Goal: Task Accomplishment & Management: Complete application form

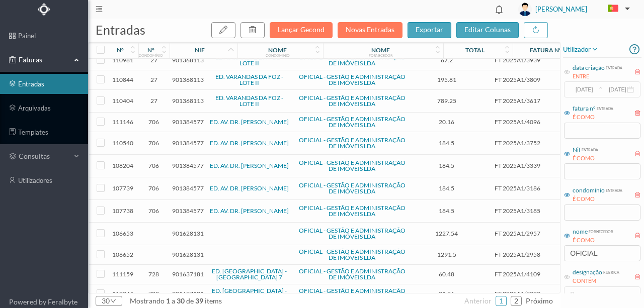
scroll to position [149, 0]
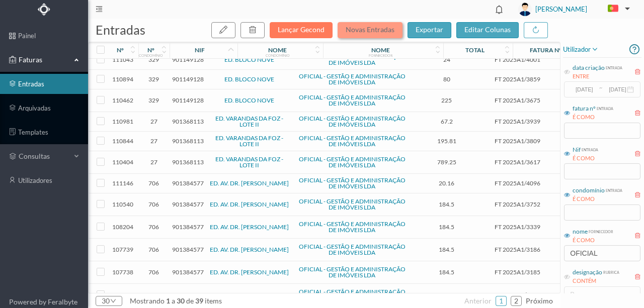
click at [363, 33] on button "Novas Entradas" at bounding box center [369, 30] width 65 height 16
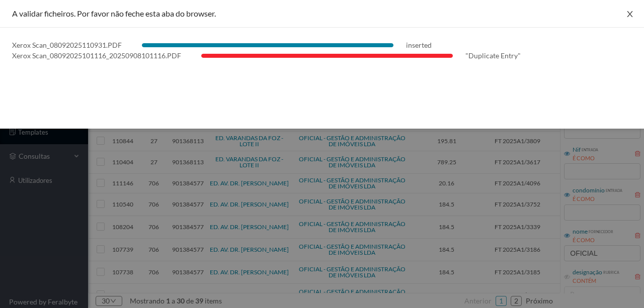
drag, startPoint x: 628, startPoint y: 16, endPoint x: 625, endPoint y: 25, distance: 9.7
click at [628, 16] on icon "icon: close" at bounding box center [630, 14] width 6 height 6
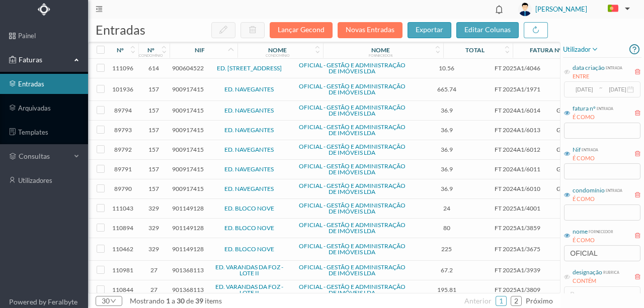
scroll to position [0, 0]
drag, startPoint x: 590, startPoint y: 255, endPoint x: 463, endPoint y: 257, distance: 126.8
click at [463, 257] on div "entradas Lançar Gecond Novas Entradas exportar editar colunas nº nº condomínio …" at bounding box center [366, 164] width 556 height 290
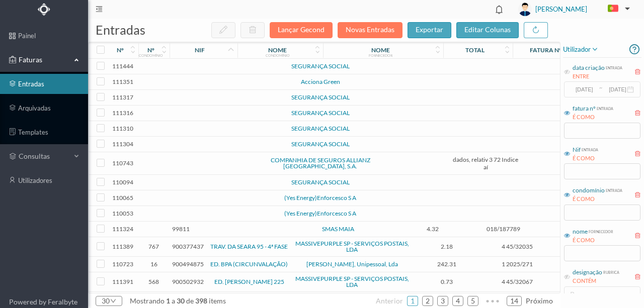
click at [238, 68] on td at bounding box center [218, 67] width 86 height 16
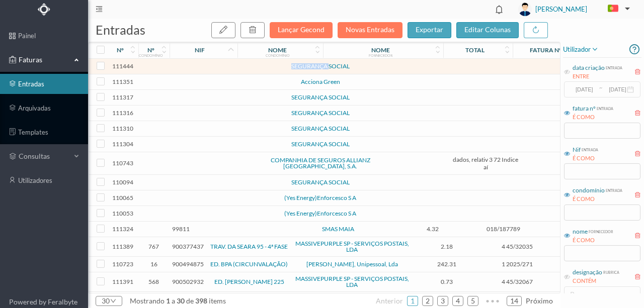
click at [238, 68] on td at bounding box center [218, 67] width 86 height 16
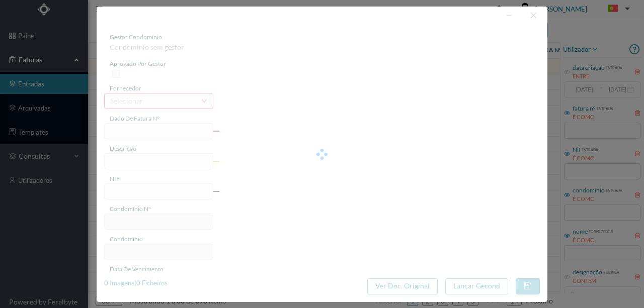
type input "0"
type input "Invalid date"
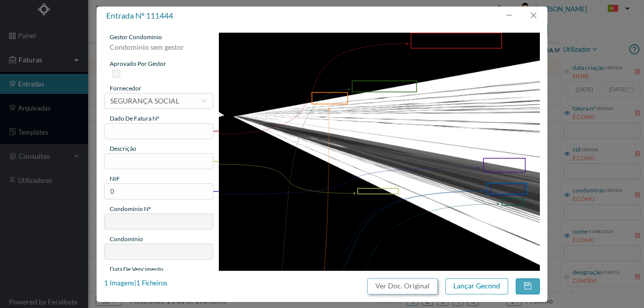
click at [409, 286] on button "Ver Doc. Original" at bounding box center [402, 287] width 70 height 16
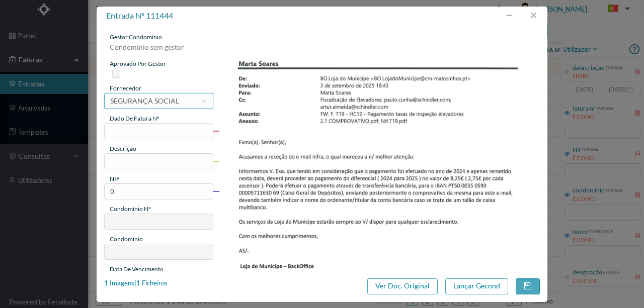
click at [140, 104] on div "SEGURANÇA SOCIAL" at bounding box center [144, 101] width 69 height 15
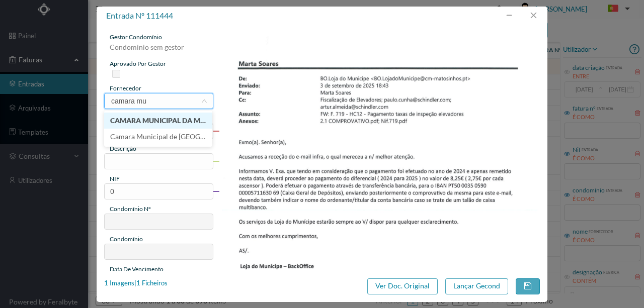
click at [187, 121] on li "CAMARA MUNICIPAL DA MAIA" at bounding box center [158, 121] width 108 height 16
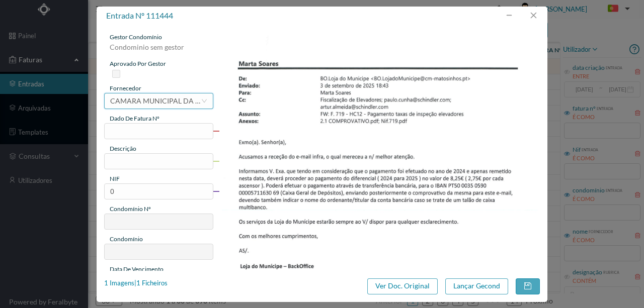
click at [173, 104] on div "CAMARA MUNICIPAL DA MAIA" at bounding box center [155, 101] width 91 height 15
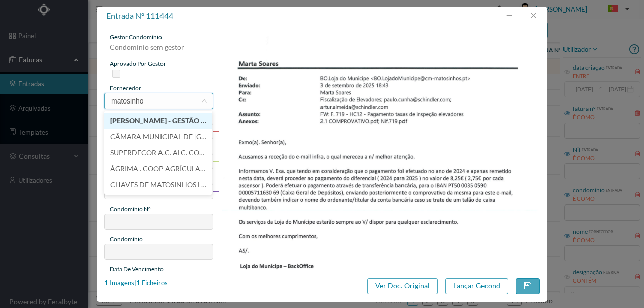
type input "matosinhos"
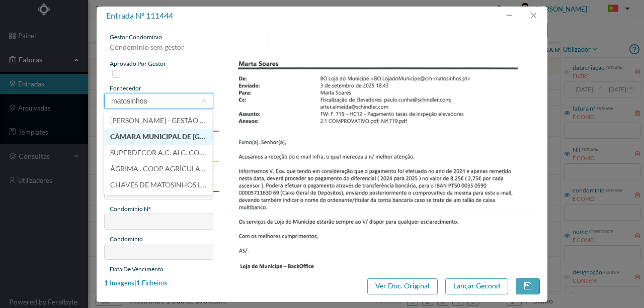
click at [177, 137] on li "CÂMARA MUNICIPAL DE [GEOGRAPHIC_DATA]" at bounding box center [158, 137] width 108 height 16
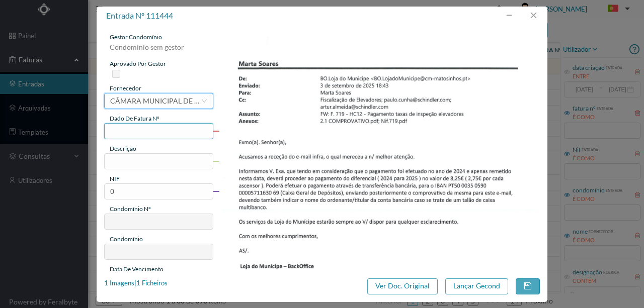
click at [117, 132] on input "text" at bounding box center [158, 131] width 109 height 16
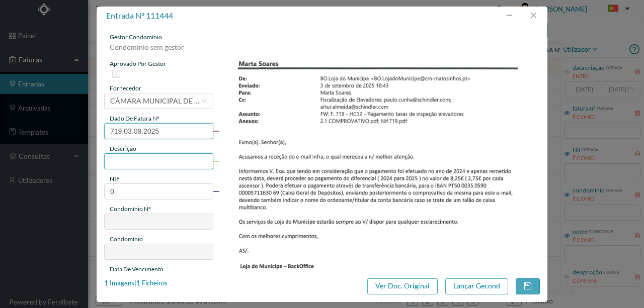
type input "719.03.09.2025"
click at [125, 158] on input "text" at bounding box center [158, 161] width 109 height 16
type input "Pagamento taxa inspeção elevadores - Diferencial [DATE] a [DATE])"
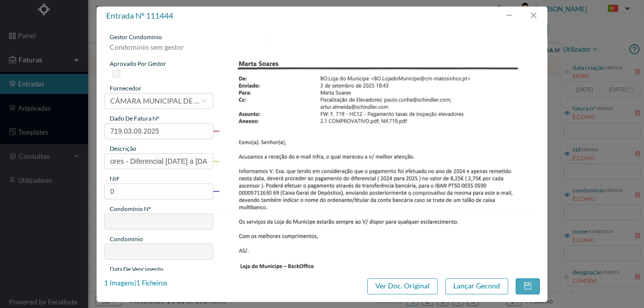
scroll to position [0, 0]
drag, startPoint x: 119, startPoint y: 185, endPoint x: 97, endPoint y: 192, distance: 22.9
click at [97, 192] on div "gestor condomínio Condominio sem gestor aprovado por gestor fornecedor selecion…" at bounding box center [322, 148] width 451 height 246
type input "900653493"
type input "719"
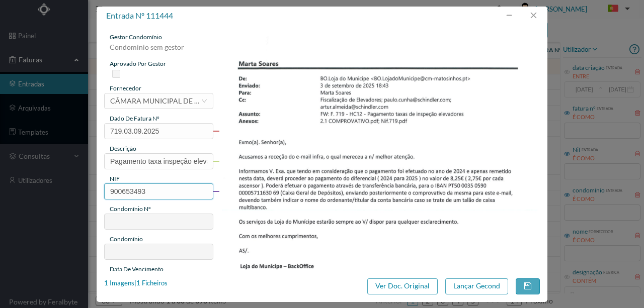
type input "ED. URB. AZENHA DE CIMA - BLOCO HC12"
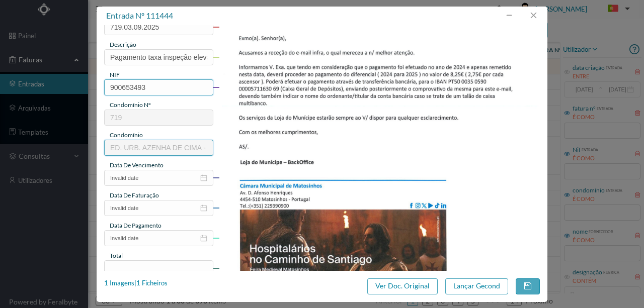
scroll to position [104, 0]
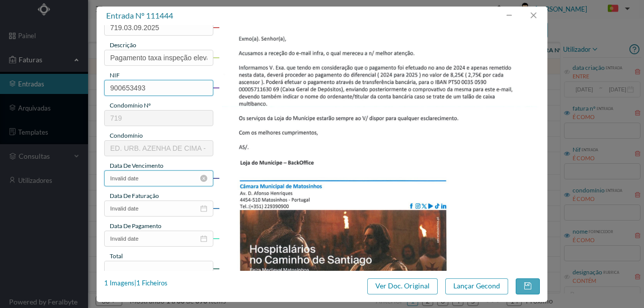
type input "900653493"
click at [152, 183] on input "Invalid date" at bounding box center [158, 179] width 109 height 16
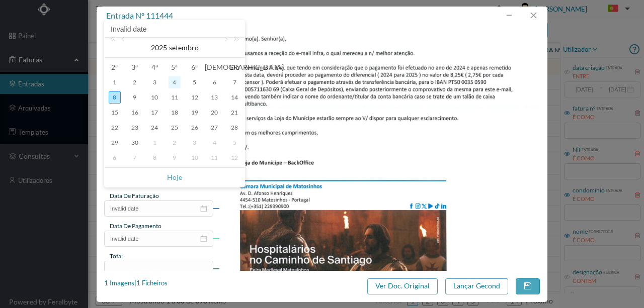
click at [176, 83] on div "4" at bounding box center [174, 82] width 12 height 12
type input "[DATE]"
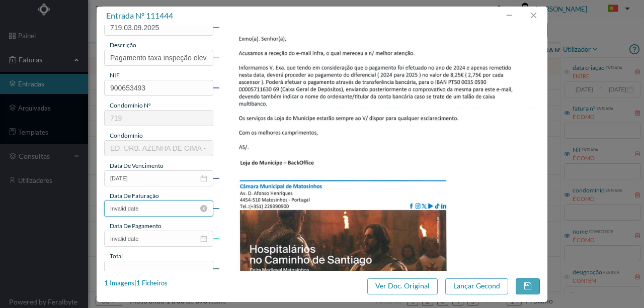
click at [153, 209] on input "Invalid date" at bounding box center [158, 209] width 109 height 16
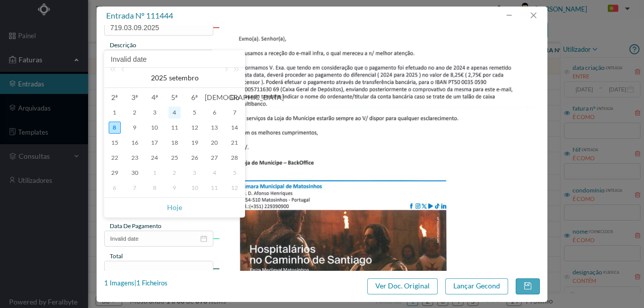
click at [175, 115] on div "4" at bounding box center [174, 113] width 12 height 12
type input "[DATE]"
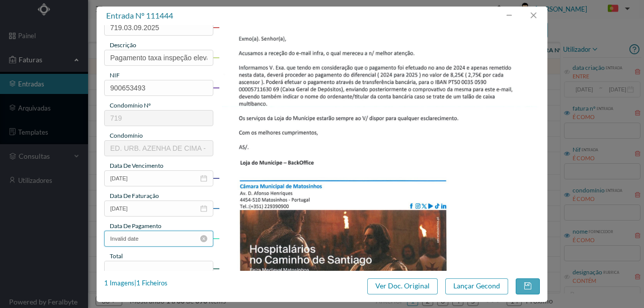
click at [155, 241] on input "Invalid date" at bounding box center [158, 239] width 109 height 16
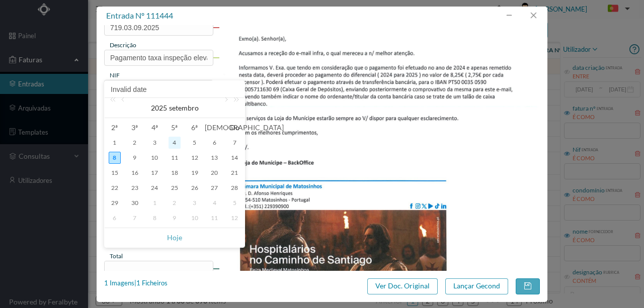
click at [173, 145] on div "4" at bounding box center [174, 143] width 12 height 12
type input "[DATE]"
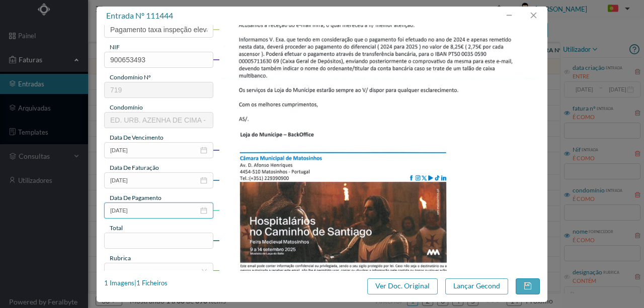
scroll to position [238, 0]
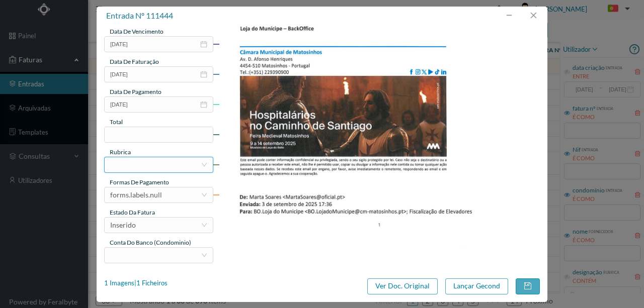
click at [137, 163] on div at bounding box center [155, 164] width 91 height 15
type input "8.25"
click at [308, 233] on img at bounding box center [379, 22] width 321 height 454
click at [140, 138] on input at bounding box center [159, 134] width 108 height 15
type input "8.25"
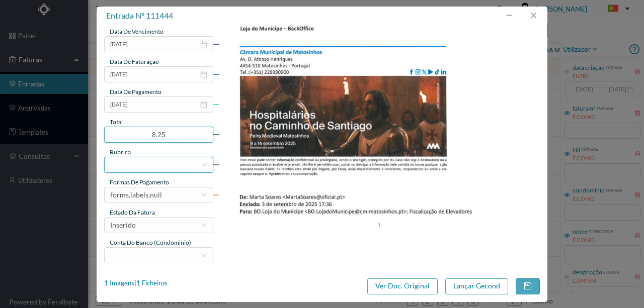
click at [135, 166] on div at bounding box center [155, 164] width 91 height 15
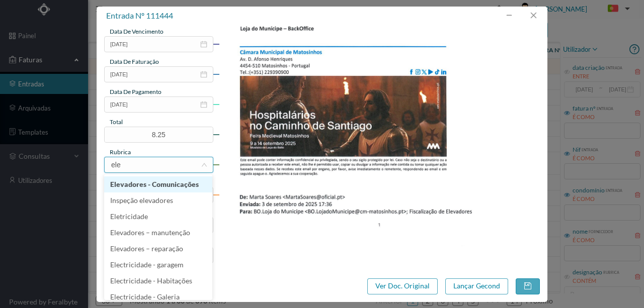
type input "elev"
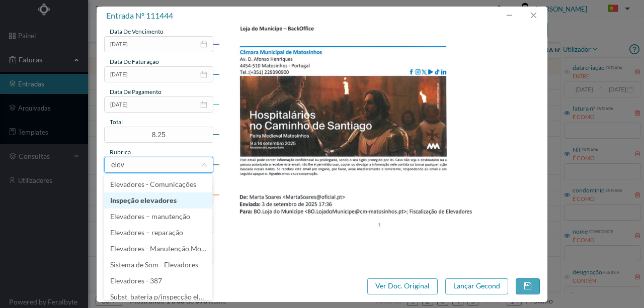
click at [132, 201] on li "Inspeção elevadores" at bounding box center [158, 201] width 108 height 16
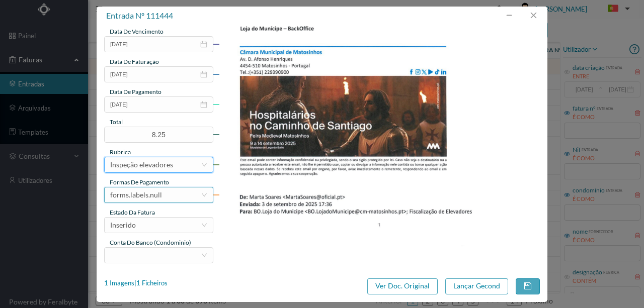
click at [152, 196] on div "forms.labels.null" at bounding box center [136, 195] width 52 height 15
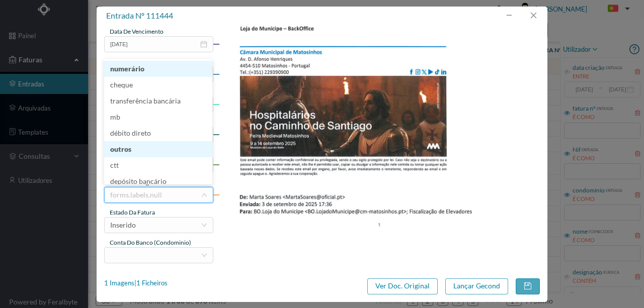
scroll to position [4, 0]
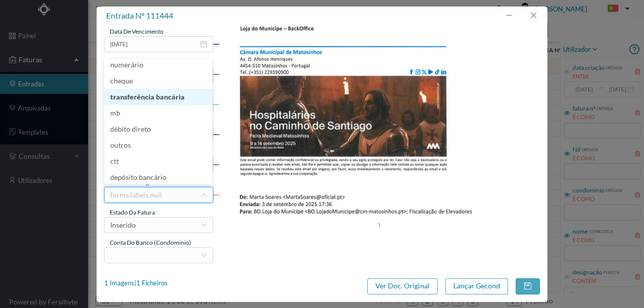
click at [145, 96] on li "transferência bancária" at bounding box center [158, 97] width 108 height 16
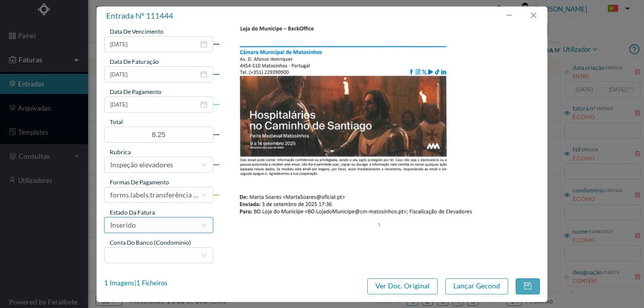
click at [148, 227] on div "Inserido" at bounding box center [155, 225] width 91 height 15
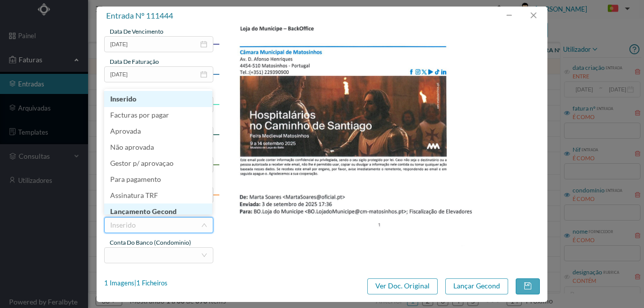
scroll to position [5, 0]
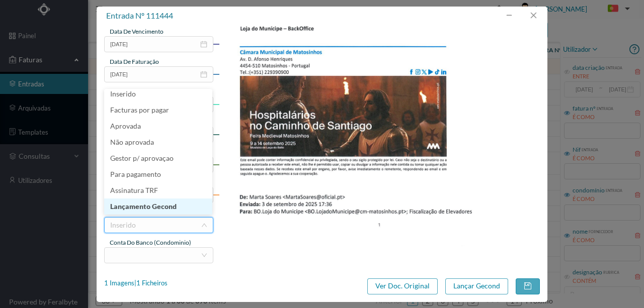
click at [150, 207] on li "Lançamento Gecond" at bounding box center [158, 207] width 108 height 16
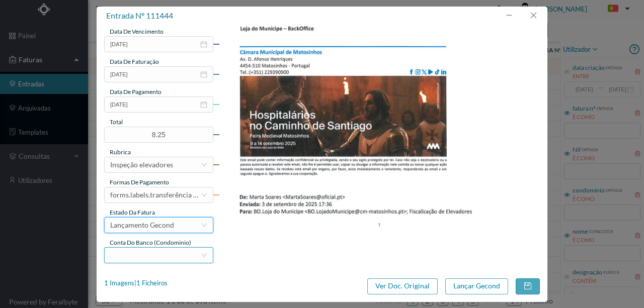
click at [157, 251] on div at bounding box center [155, 255] width 91 height 15
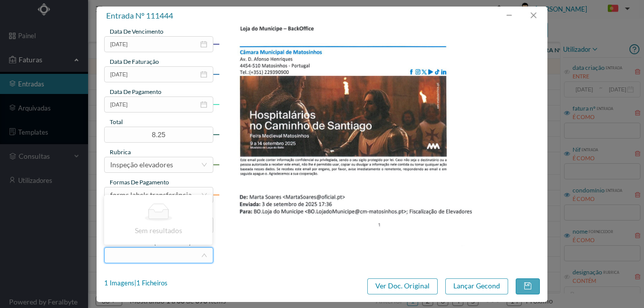
click at [271, 252] on div "gestor condomínio [PERSON_NAME] aprovado por gestor fornecedor selecionar CÂMAR…" at bounding box center [322, 29] width 436 height 469
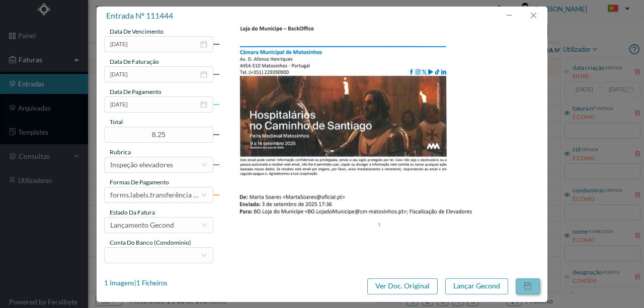
click at [526, 283] on button "button" at bounding box center [528, 287] width 24 height 16
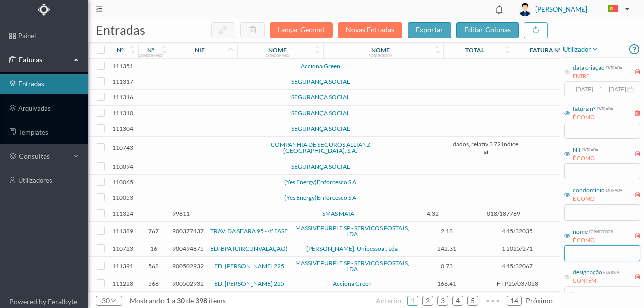
click at [579, 254] on input "text" at bounding box center [602, 253] width 76 height 16
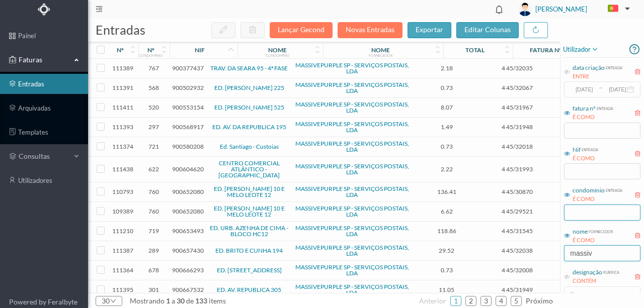
type input "massiv"
click at [582, 215] on input "text" at bounding box center [602, 213] width 76 height 16
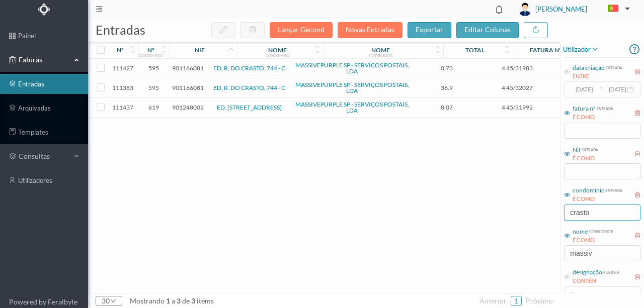
type input "crasto"
click at [393, 30] on button "Novas Entradas" at bounding box center [369, 30] width 65 height 16
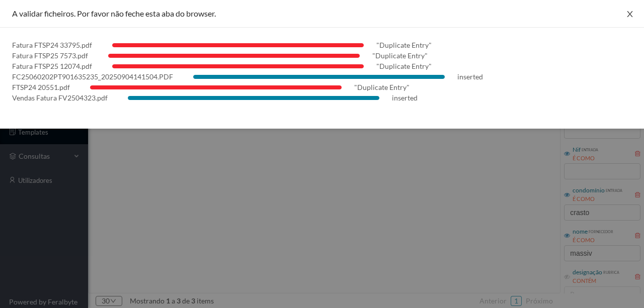
click at [630, 12] on icon "icon: close" at bounding box center [630, 14] width 8 height 8
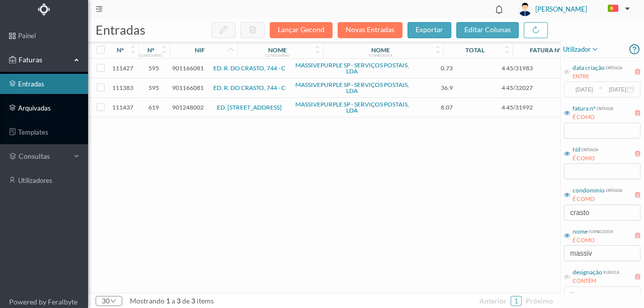
click at [34, 109] on link "arquivadas" at bounding box center [44, 108] width 88 height 20
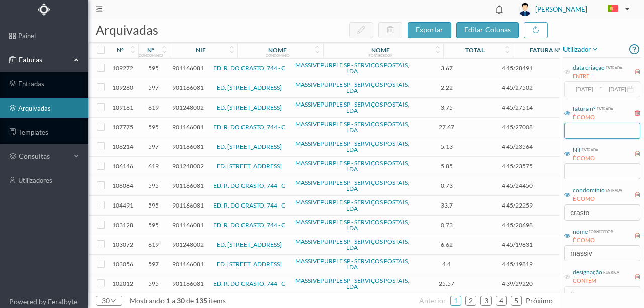
click at [577, 131] on input "text" at bounding box center [602, 131] width 76 height 16
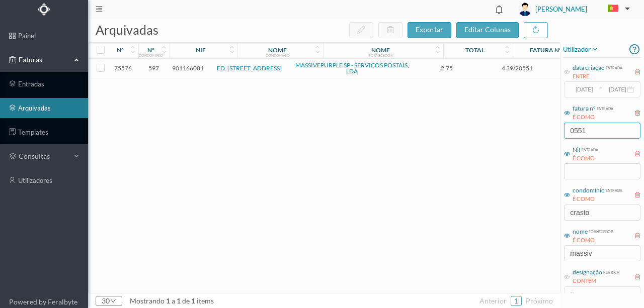
type input "0551"
click at [186, 69] on span "901166081" at bounding box center [188, 68] width 32 height 8
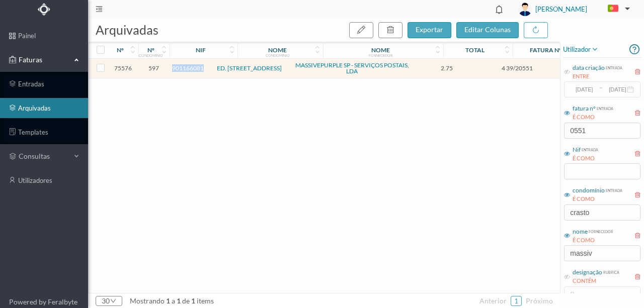
click at [186, 68] on span "901166081" at bounding box center [188, 68] width 32 height 8
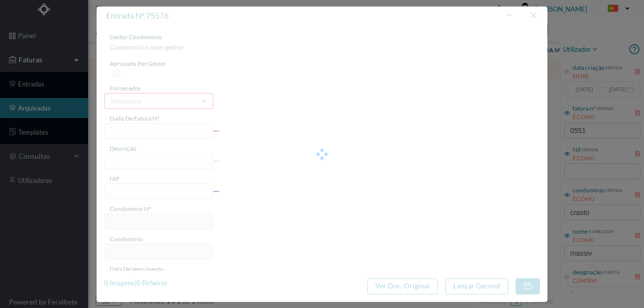
type input "4 39/20551"
type input "Serviço [PERSON_NAME]"
type input "901166081"
type input "[DATE]"
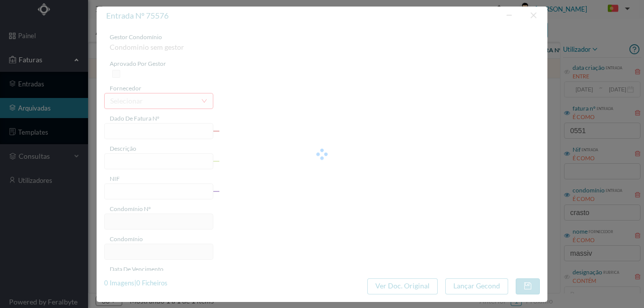
type input "[DATE]"
type input "2.75"
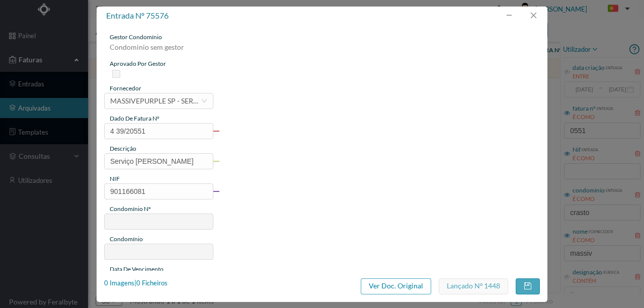
type input "597"
type input "ED. [STREET_ADDRESS]"
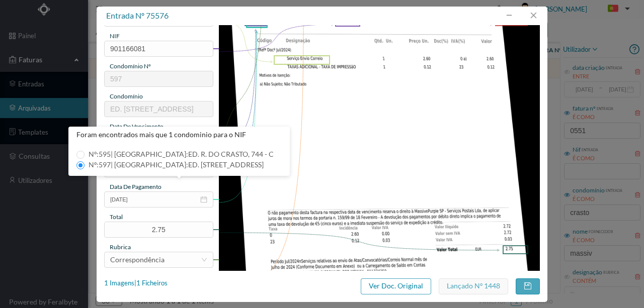
scroll to position [134, 0]
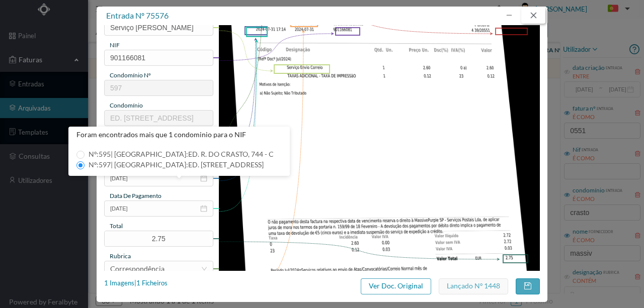
click at [535, 11] on button "button" at bounding box center [533, 16] width 24 height 16
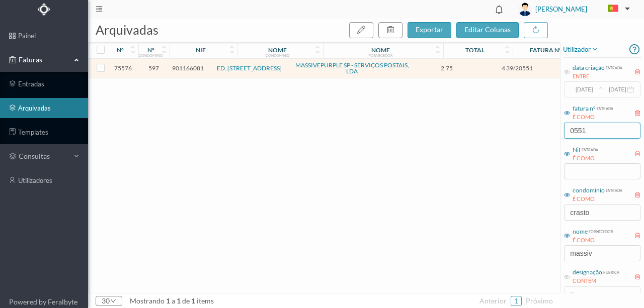
drag, startPoint x: 596, startPoint y: 131, endPoint x: 517, endPoint y: 134, distance: 79.0
click at [517, 134] on div "arquivadas exportar editar colunas nº nº condomínio nif nome condomínio nome fo…" at bounding box center [366, 164] width 556 height 290
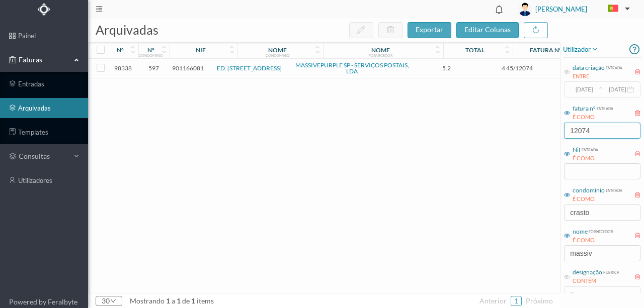
type input "12074"
click at [184, 66] on span "901166081" at bounding box center [188, 68] width 32 height 8
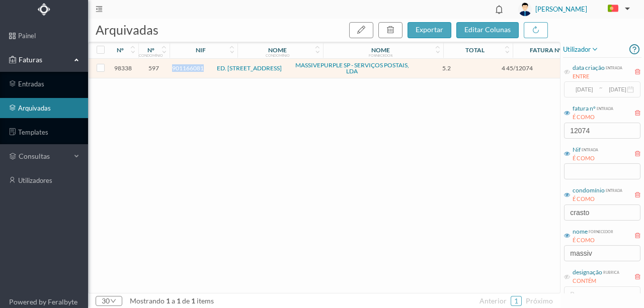
click at [184, 66] on span "901166081" at bounding box center [188, 68] width 32 height 8
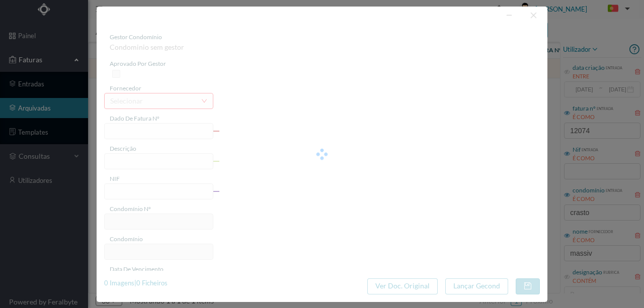
type input "4 45/12074"
type input "Serviço [PERSON_NAME]"
type input "901166081"
type input "[DATE]"
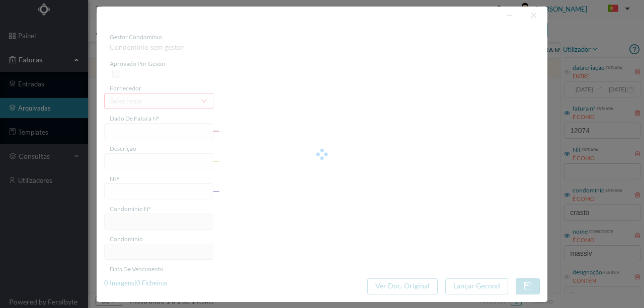
type input "[DATE]"
type input "5.20"
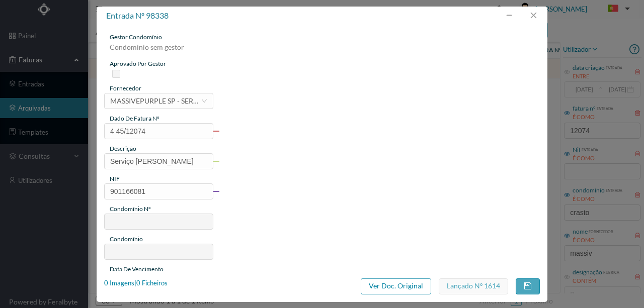
type input "597"
type input "ED. [STREET_ADDRESS]"
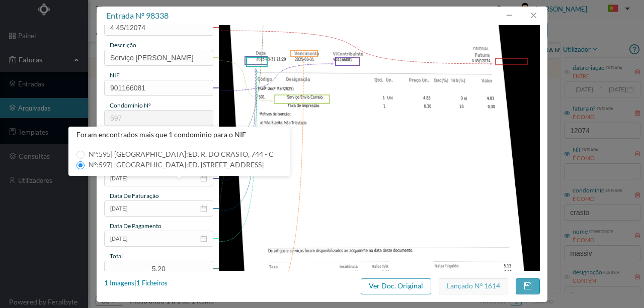
scroll to position [0, 0]
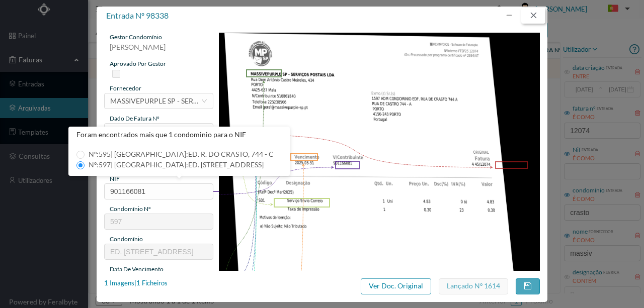
click at [529, 14] on button "button" at bounding box center [533, 16] width 24 height 16
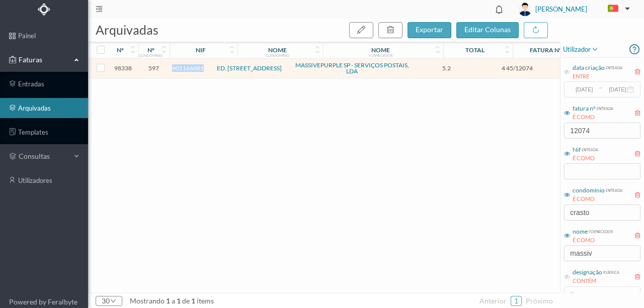
click at [187, 66] on span "901166081" at bounding box center [188, 68] width 32 height 8
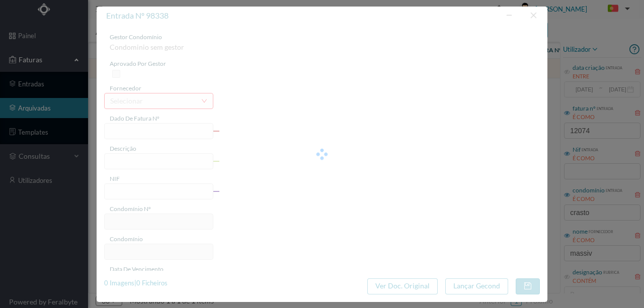
type input "4 45/12074"
type input "Serviço [PERSON_NAME]"
type input "901166081"
type input "[DATE]"
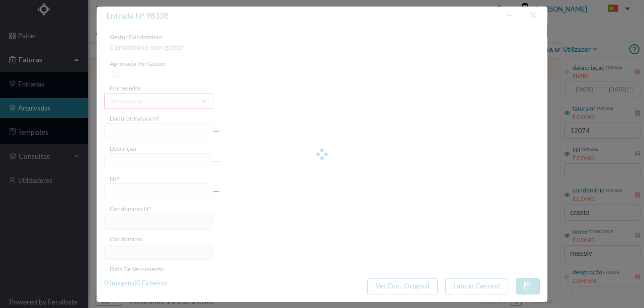
type input "[DATE]"
type input "5.20"
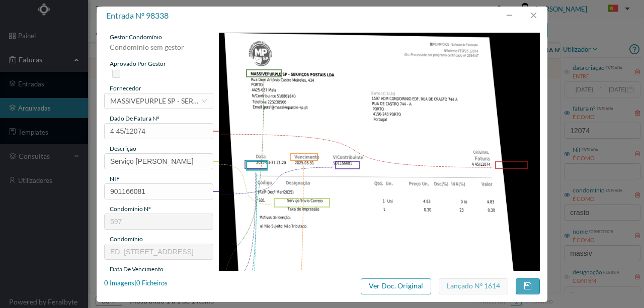
type input "597"
type input "ED. [STREET_ADDRESS]"
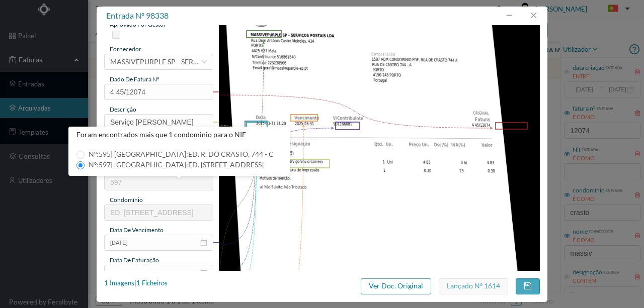
scroll to position [101, 0]
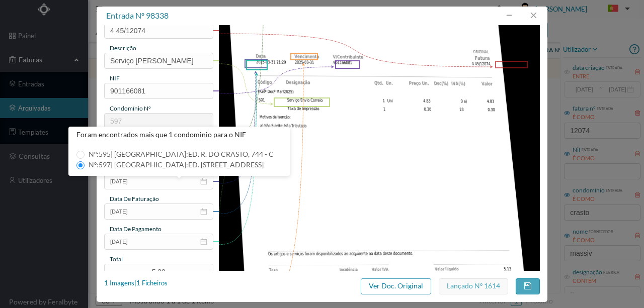
click at [368, 212] on img at bounding box center [379, 159] width 321 height 454
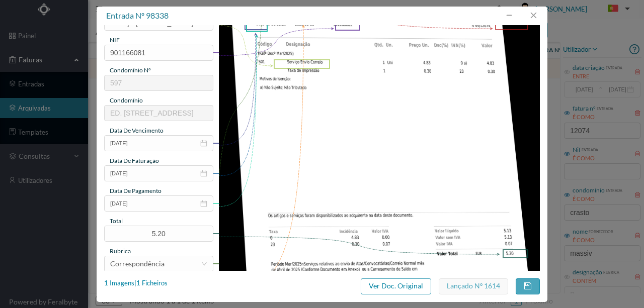
scroll to position [134, 0]
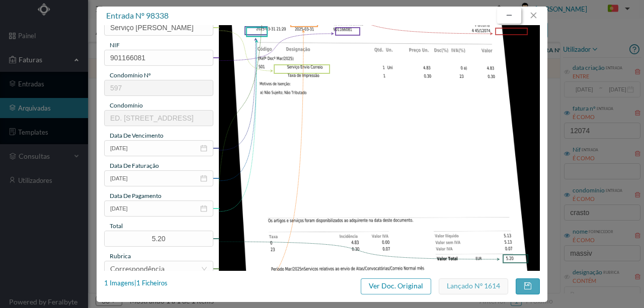
click at [507, 16] on button "button" at bounding box center [509, 16] width 24 height 16
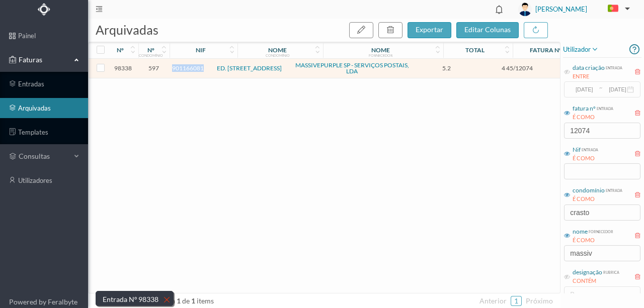
click at [187, 66] on span "901166081" at bounding box center [188, 68] width 32 height 8
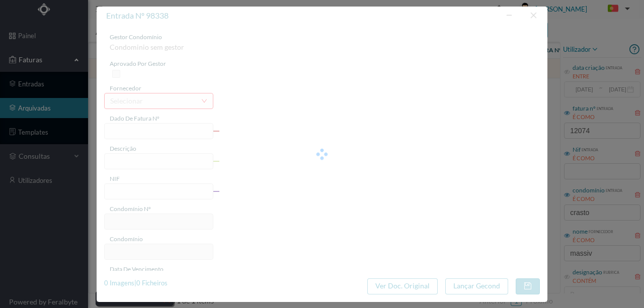
type input "4 45/12074"
type input "Serviço [PERSON_NAME]"
type input "901166081"
type input "[DATE]"
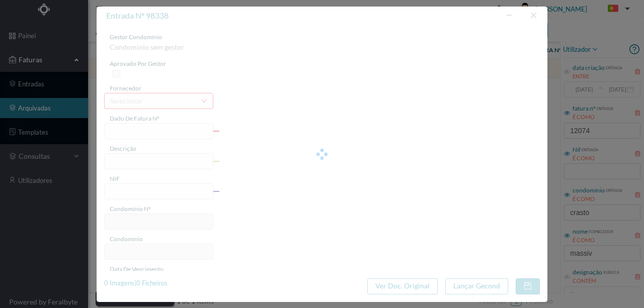
type input "[DATE]"
type input "5.20"
type input "597"
type input "ED. [STREET_ADDRESS]"
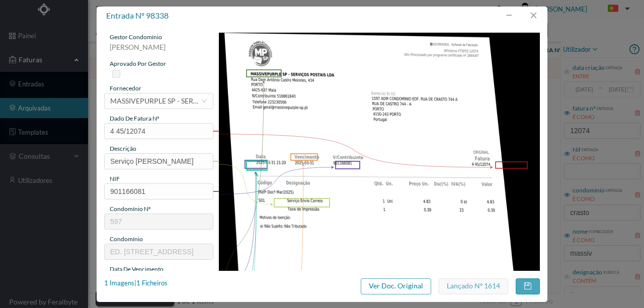
click at [383, 200] on img at bounding box center [379, 260] width 321 height 454
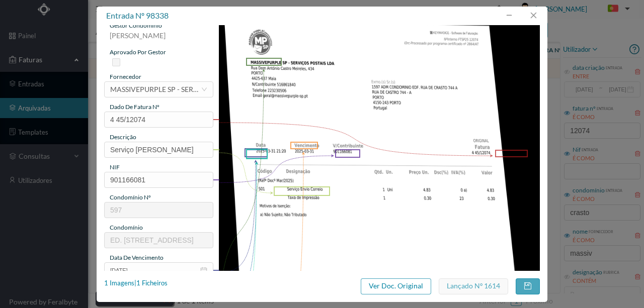
scroll to position [0, 0]
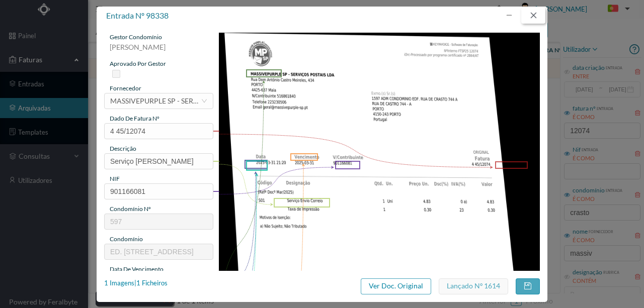
click at [535, 16] on button "button" at bounding box center [533, 16] width 24 height 16
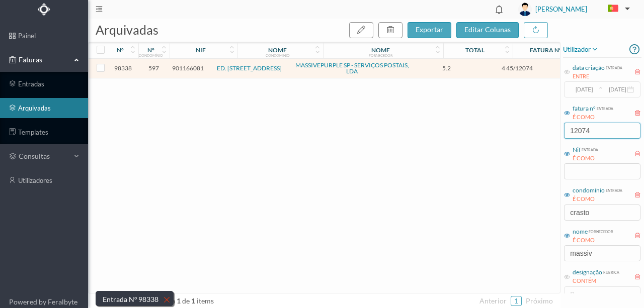
drag, startPoint x: 599, startPoint y: 130, endPoint x: 523, endPoint y: 129, distance: 76.0
click at [524, 129] on div "arquivadas exportar editar colunas nº nº condomínio nif nome condomínio nome fo…" at bounding box center [366, 164] width 556 height 290
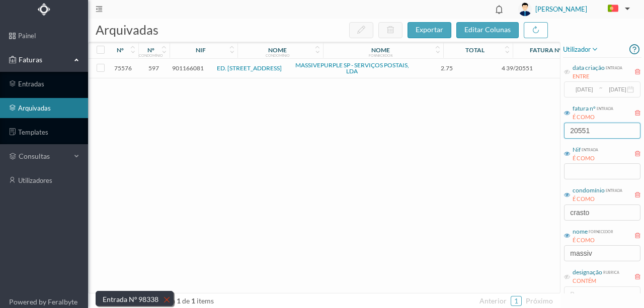
type input "20551"
click at [186, 69] on span "901166081" at bounding box center [188, 68] width 32 height 8
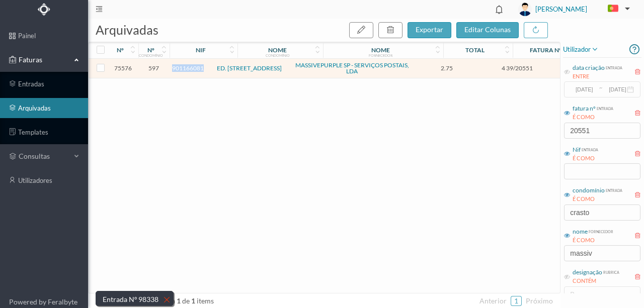
click at [186, 69] on span "901166081" at bounding box center [188, 68] width 32 height 8
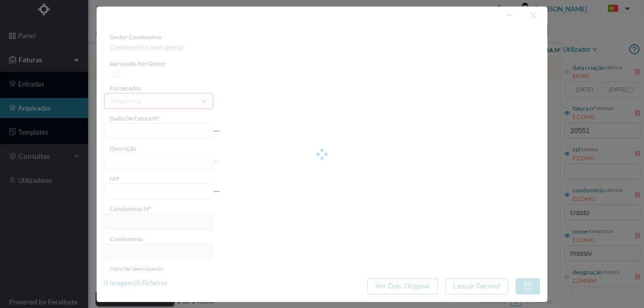
type input "4 39/20551"
type input "Serviço [PERSON_NAME]"
type input "901166081"
type input "[DATE]"
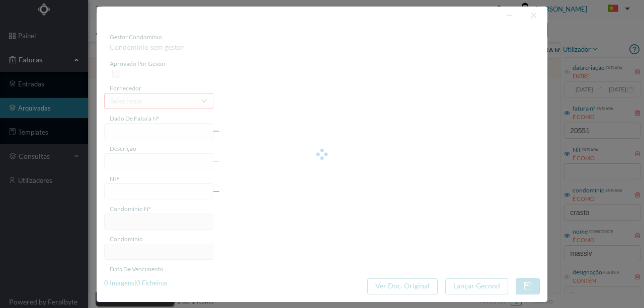
type input "[DATE]"
type input "2.75"
type input "597"
type input "ED. [STREET_ADDRESS]"
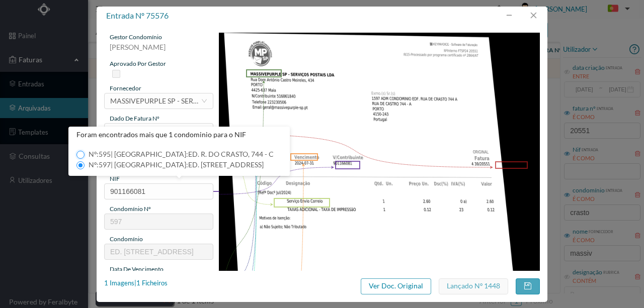
click at [76, 154] on input "Nº: 595 | Nome: ED. R. DO CRASTO, 744 - C" at bounding box center [80, 155] width 8 height 8
type input "595"
type input "ED. R. DO CRASTO, 744 - C"
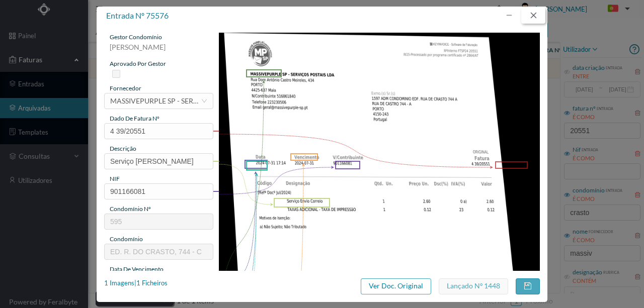
click at [535, 16] on button "button" at bounding box center [533, 16] width 24 height 16
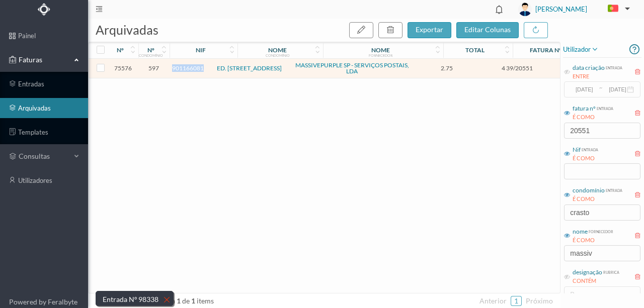
click at [187, 69] on span "901166081" at bounding box center [188, 68] width 32 height 8
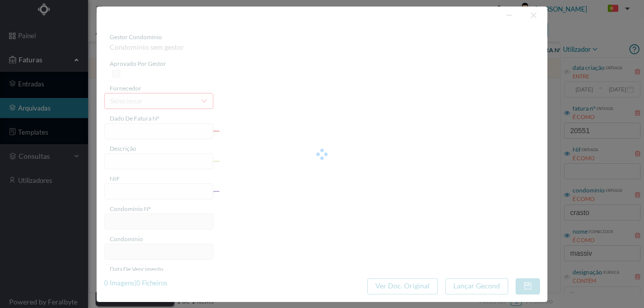
type input "4 39/20551"
type input "Serviço [PERSON_NAME]"
type input "901166081"
type input "[DATE]"
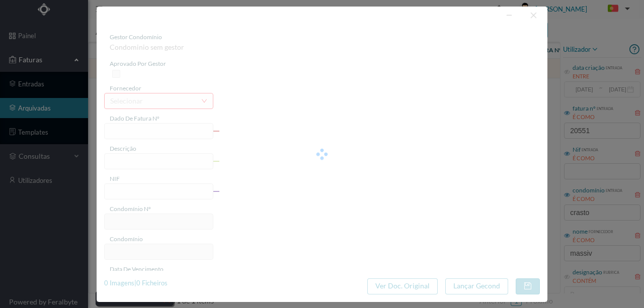
type input "[DATE]"
type input "2.75"
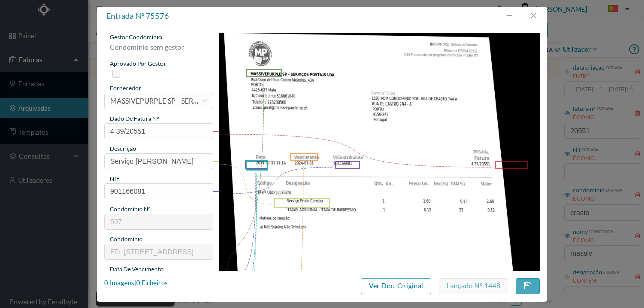
type input "597"
type input "ED. [STREET_ADDRESS]"
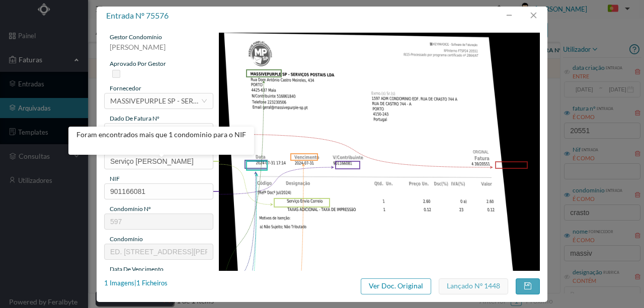
click at [271, 209] on img at bounding box center [379, 260] width 321 height 454
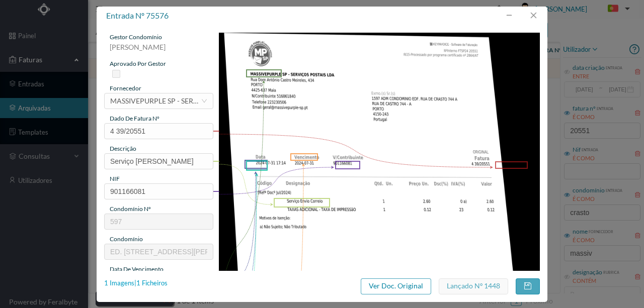
click at [159, 285] on div "1 Imagens | 1 Ficheiros" at bounding box center [135, 284] width 63 height 10
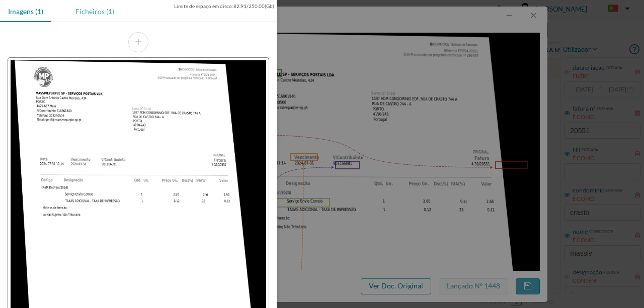
click at [90, 11] on div "Ficheiros (1)" at bounding box center [94, 11] width 55 height 23
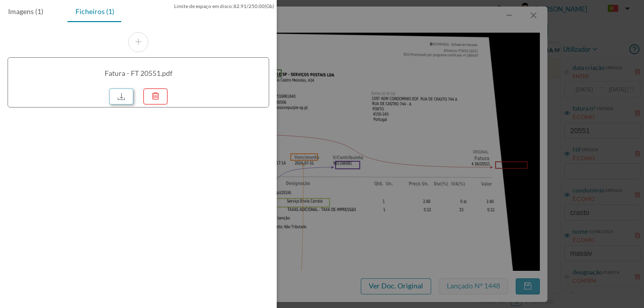
click at [124, 97] on link at bounding box center [121, 97] width 24 height 16
click at [341, 56] on div at bounding box center [322, 154] width 644 height 308
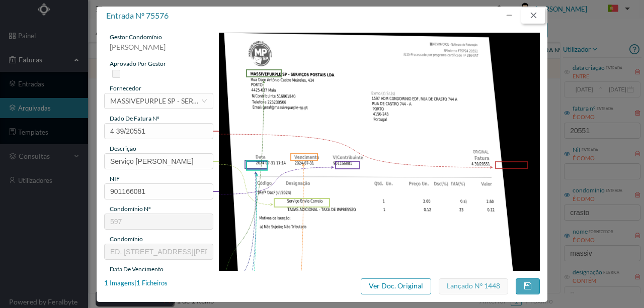
click at [533, 13] on button "button" at bounding box center [533, 16] width 24 height 16
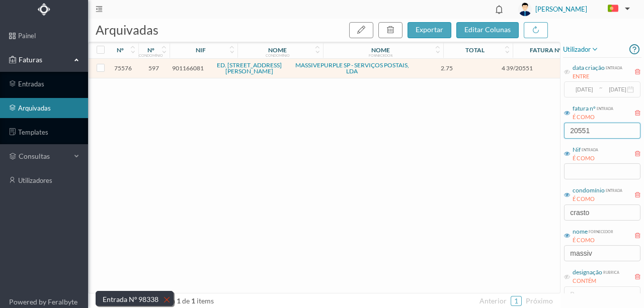
drag, startPoint x: 590, startPoint y: 125, endPoint x: 533, endPoint y: 129, distance: 58.0
click at [533, 129] on div "arquivadas exportar editar colunas nº nº condomínio nif nome condomínio nome fo…" at bounding box center [366, 164] width 556 height 290
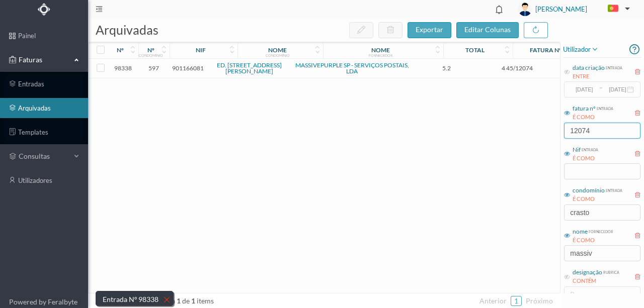
type input "12074"
drag, startPoint x: 289, startPoint y: 111, endPoint x: 197, endPoint y: 89, distance: 95.3
click at [287, 109] on div "98338 597 901166081 ED. RUA DE CRASTO, 744 - A MASSIVEPURPLE SP - SERVIÇOS POST…" at bounding box center [385, 176] width 592 height 234
click at [191, 67] on span "901166081" at bounding box center [188, 68] width 32 height 8
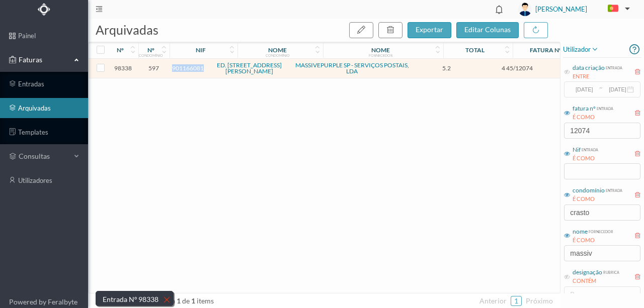
click at [191, 67] on span "901166081" at bounding box center [188, 68] width 32 height 8
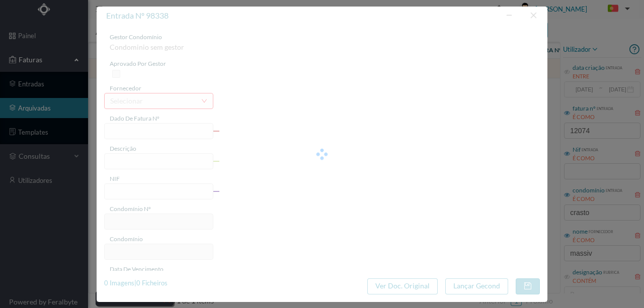
type input "4 45/12074"
type input "Serviço [PERSON_NAME]"
type input "901166081"
type input "[DATE]"
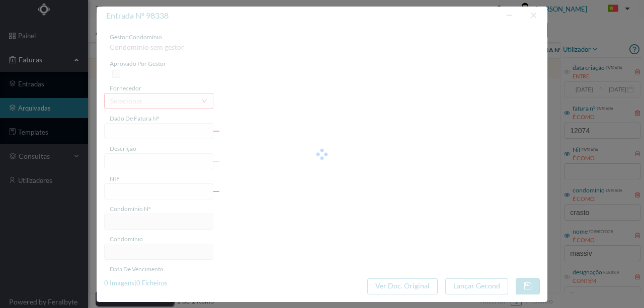
type input "[DATE]"
type input "5.20"
type input "597"
type input "ED. [STREET_ADDRESS]"
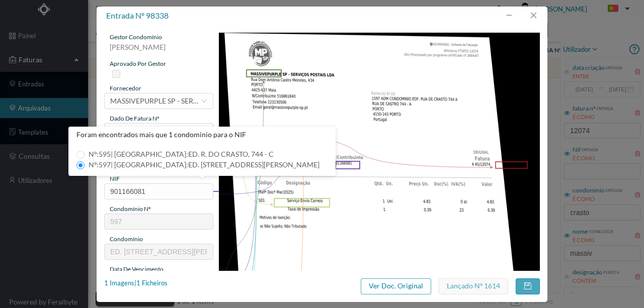
click at [428, 214] on img at bounding box center [379, 260] width 321 height 454
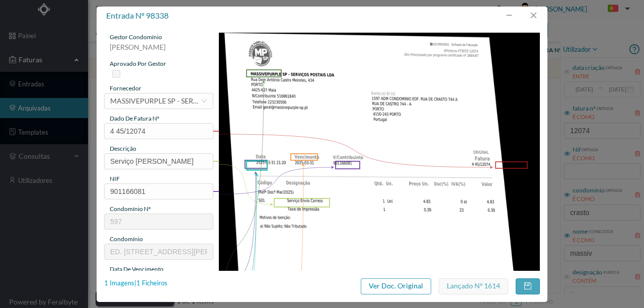
click at [160, 282] on div "1 Imagens | 1 Ficheiros" at bounding box center [135, 284] width 63 height 10
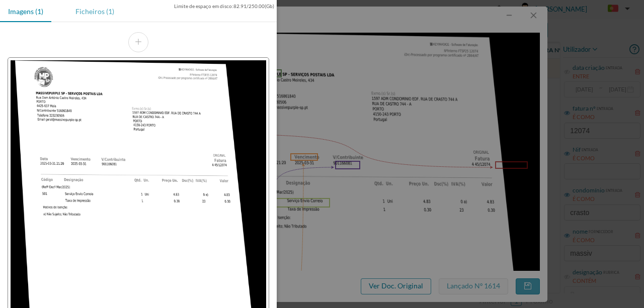
click at [95, 6] on div "Ficheiros (1)" at bounding box center [94, 11] width 55 height 23
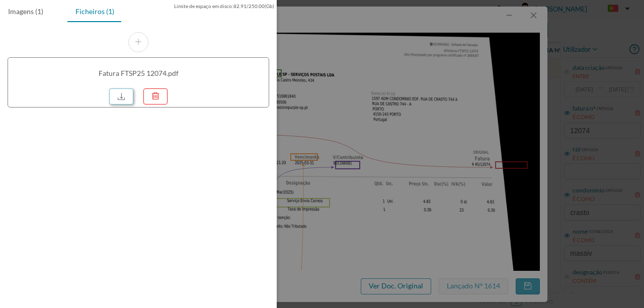
click at [124, 96] on link at bounding box center [121, 97] width 24 height 16
drag, startPoint x: 353, startPoint y: 125, endPoint x: 309, endPoint y: 53, distance: 83.8
click at [353, 122] on div at bounding box center [322, 154] width 644 height 308
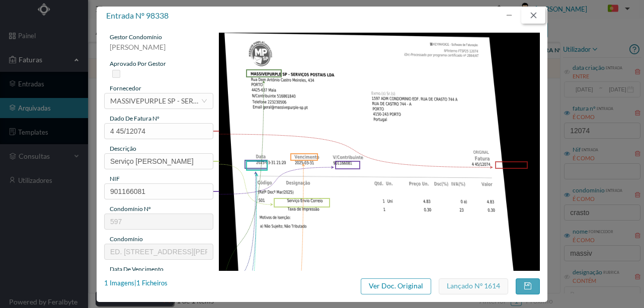
click at [534, 13] on button "button" at bounding box center [533, 16] width 24 height 16
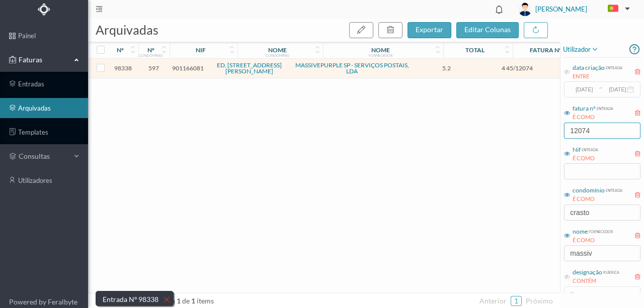
drag, startPoint x: 560, startPoint y: 127, endPoint x: 461, endPoint y: 131, distance: 99.2
click at [465, 130] on div "arquivadas exportar editar colunas nº nº condomínio nif nome condomínio nome fo…" at bounding box center [366, 164] width 556 height 290
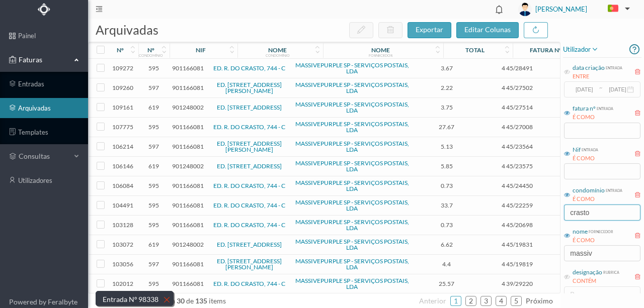
drag, startPoint x: 567, startPoint y: 215, endPoint x: 443, endPoint y: 197, distance: 125.5
click at [467, 208] on div "arquivadas exportar editar colunas nº nº condomínio nif nome condomínio nome fo…" at bounding box center [366, 164] width 556 height 290
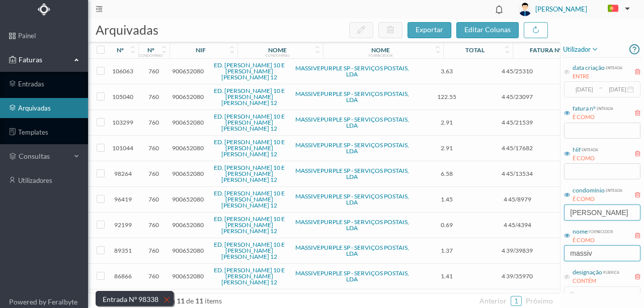
type input "felizardo"
drag, startPoint x: 601, startPoint y: 251, endPoint x: 519, endPoint y: 254, distance: 81.5
click at [525, 256] on div "arquivadas exportar editar colunas nº nº condomínio nif nome condomínio nome fo…" at bounding box center [366, 164] width 556 height 290
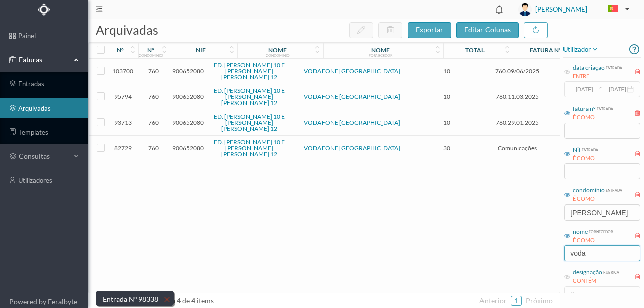
type input "voda"
drag, startPoint x: 360, startPoint y: 227, endPoint x: 356, endPoint y: 214, distance: 14.2
click at [359, 222] on div "103700 760 900652080 ED. FELIZARDO LIMA 10 E MELO LEOTE 12 VODAFONE PORTUGAL 10…" at bounding box center [385, 176] width 592 height 234
click at [188, 68] on span "900652080" at bounding box center [188, 71] width 32 height 8
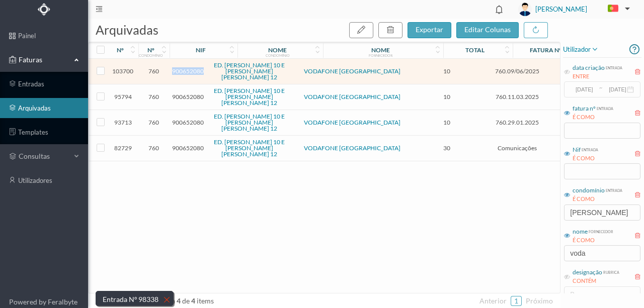
click at [188, 68] on span "900652080" at bounding box center [188, 71] width 32 height 8
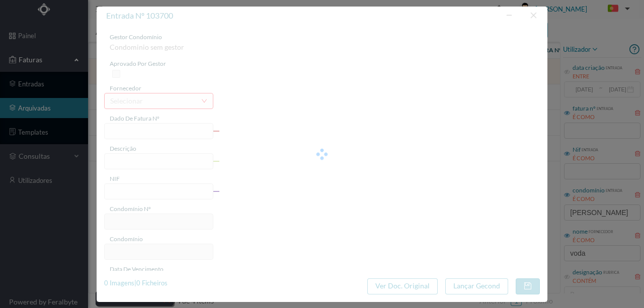
type input "760.09/06/2025"
type input "Carregamento telemovel"
type input "900652080"
type input "09-06-2025"
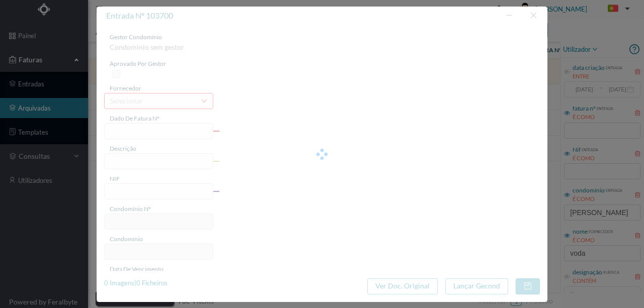
type input "09-06-2025"
type input "10.00"
type input "760"
type input "ED. [PERSON_NAME] 10 E MELO LEOTE 12"
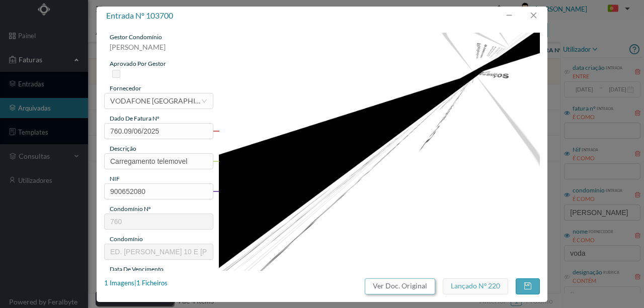
drag, startPoint x: 395, startPoint y: 287, endPoint x: 376, endPoint y: 40, distance: 247.7
click at [395, 285] on button "Ver Doc. Original" at bounding box center [400, 287] width 70 height 16
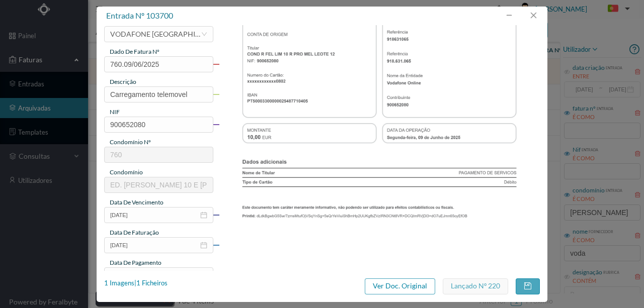
scroll to position [33, 0]
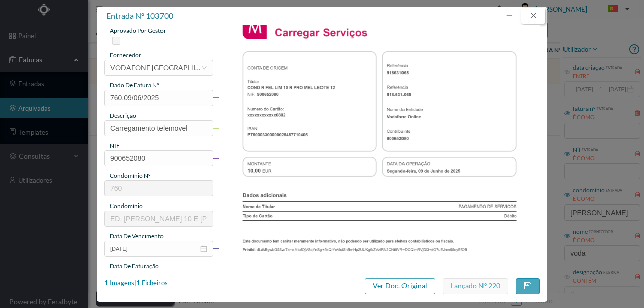
click at [536, 15] on button "button" at bounding box center [533, 16] width 24 height 16
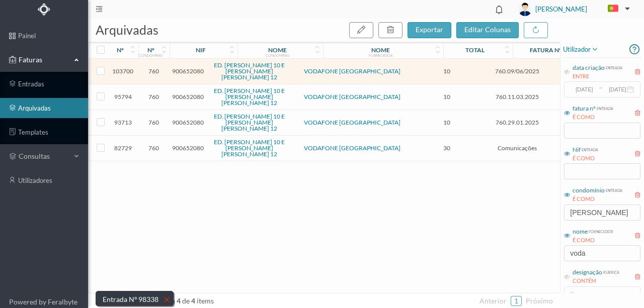
click at [186, 93] on span "900652080" at bounding box center [188, 97] width 32 height 8
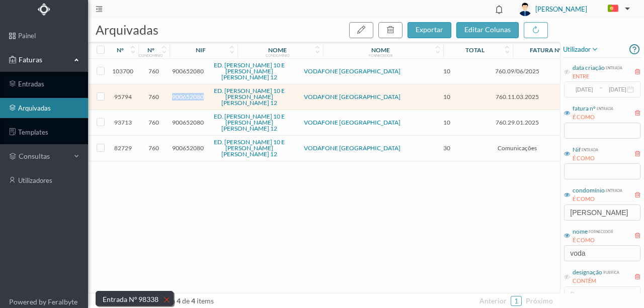
click at [186, 93] on span "900652080" at bounding box center [188, 97] width 32 height 8
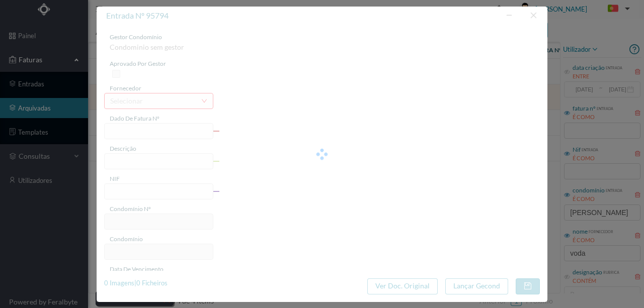
type input "760.11.03.2025"
type input "Carregamento telemóvel"
type input "900652080"
type input "2025-03-11"
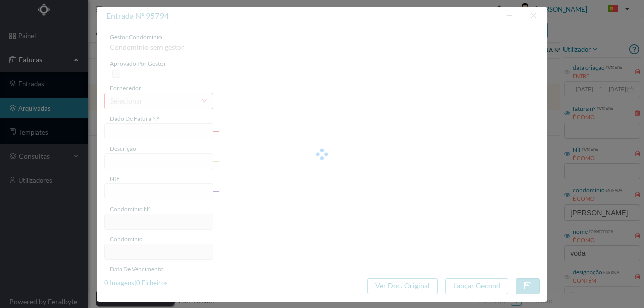
type input "2025-03-11"
type input "10.00"
type input "760"
type input "ED. [PERSON_NAME] 10 E MELO LEOTE 12"
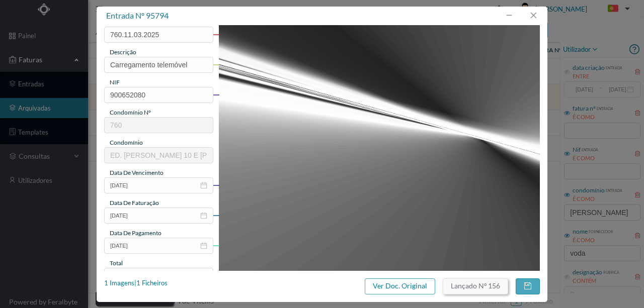
scroll to position [101, 0]
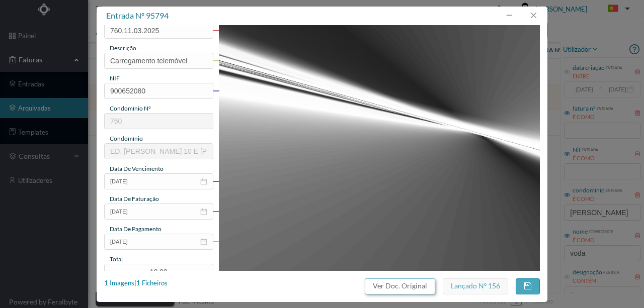
click at [418, 286] on button "Ver Doc. Original" at bounding box center [400, 287] width 70 height 16
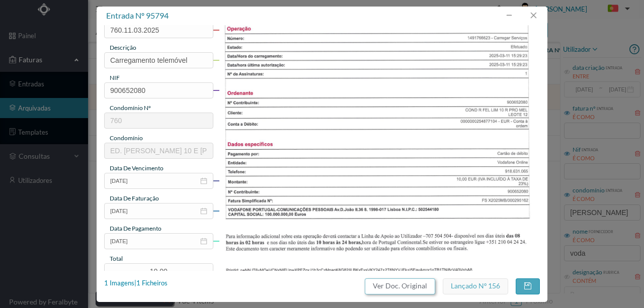
scroll to position [134, 0]
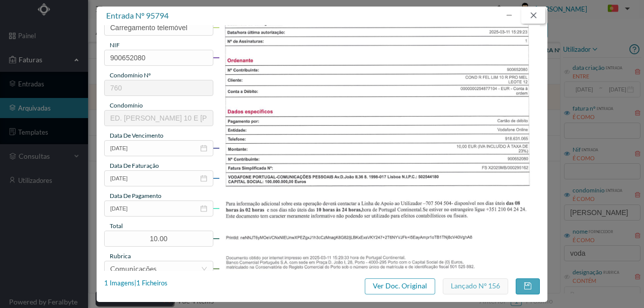
click at [530, 16] on button "button" at bounding box center [533, 16] width 24 height 16
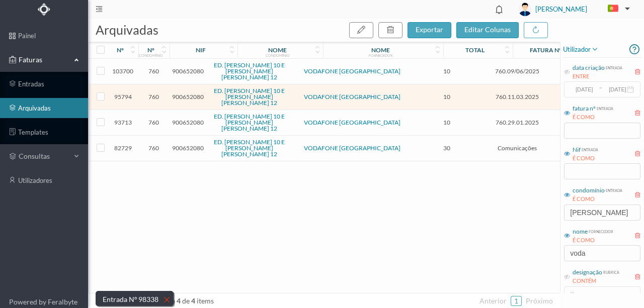
click at [185, 67] on span "900652080" at bounding box center [188, 71] width 32 height 8
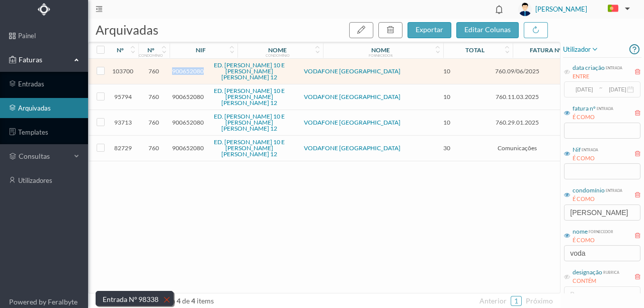
click at [185, 67] on span "900652080" at bounding box center [188, 71] width 32 height 8
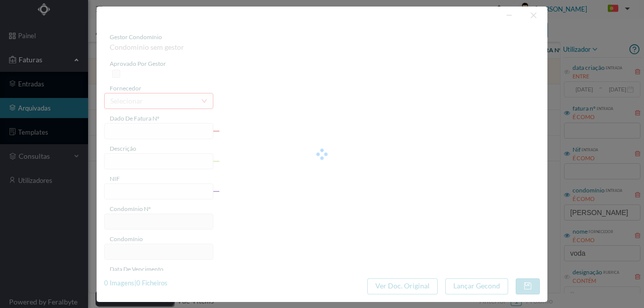
type input "760.09/06/2025"
type input "Carregamento telemovel"
type input "900652080"
type input "09-06-2025"
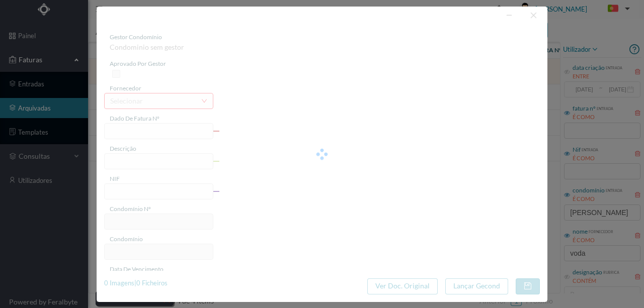
type input "09-06-2025"
type input "10.00"
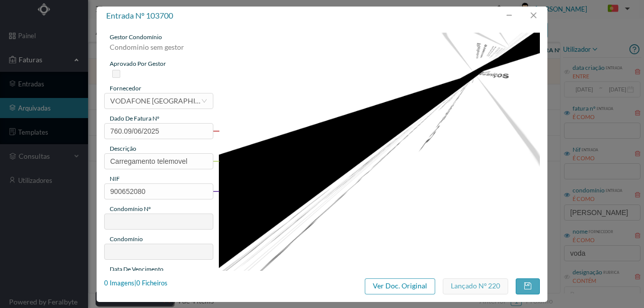
type input "760"
type input "ED. [PERSON_NAME] 10 E MELO LEOTE 12"
click at [381, 287] on button "Ver Doc. Original" at bounding box center [400, 287] width 70 height 16
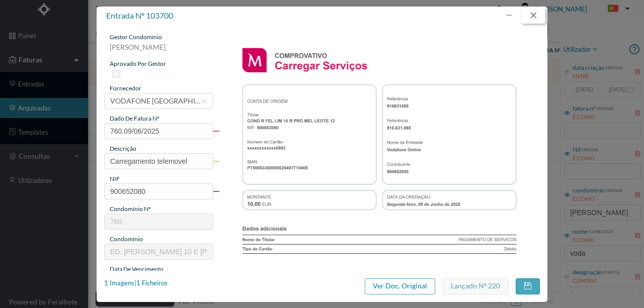
drag, startPoint x: 536, startPoint y: 14, endPoint x: 527, endPoint y: 16, distance: 9.3
click at [534, 13] on button "button" at bounding box center [533, 16] width 24 height 16
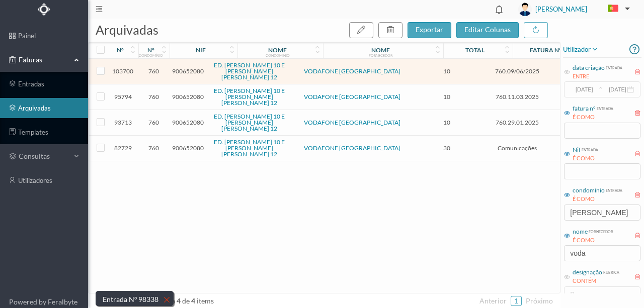
click at [179, 93] on span "900652080" at bounding box center [188, 97] width 32 height 8
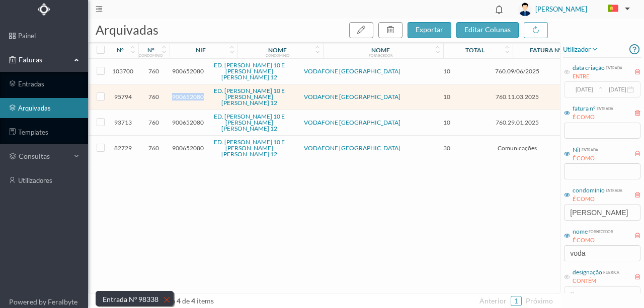
click at [179, 93] on span "900652080" at bounding box center [188, 97] width 32 height 8
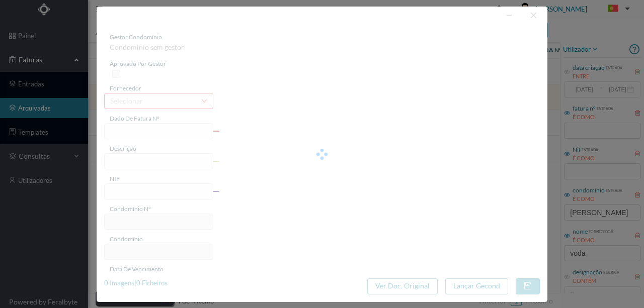
type input "760.11.03.2025"
type input "Carregamento telemóvel"
type input "900652080"
type input "2025-03-11"
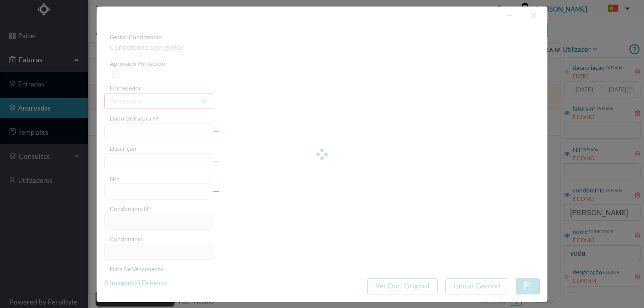
type input "2025-03-11"
type input "10.00"
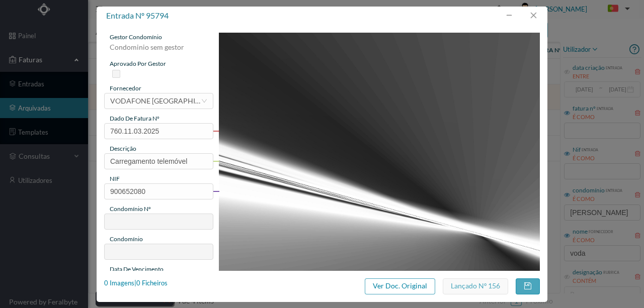
type input "760"
type input "ED. [PERSON_NAME] 10 E MELO LEOTE 12"
click at [395, 286] on button "Ver Doc. Original" at bounding box center [400, 287] width 70 height 16
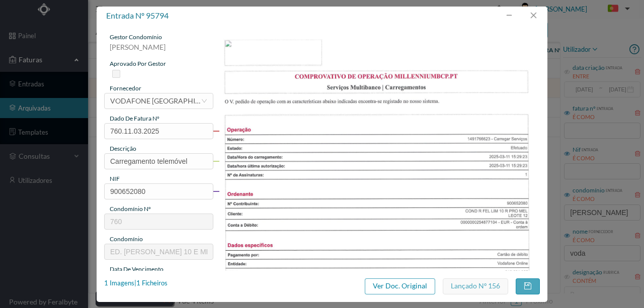
scroll to position [33, 0]
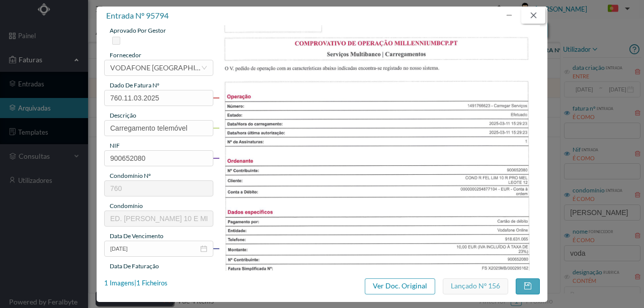
drag, startPoint x: 535, startPoint y: 16, endPoint x: 533, endPoint y: 32, distance: 16.2
click at [535, 16] on button "button" at bounding box center [533, 16] width 24 height 16
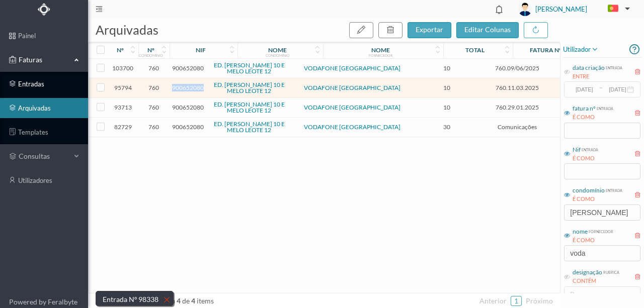
drag, startPoint x: 34, startPoint y: 80, endPoint x: 43, endPoint y: 82, distance: 9.9
click at [34, 80] on link "entradas" at bounding box center [44, 84] width 88 height 20
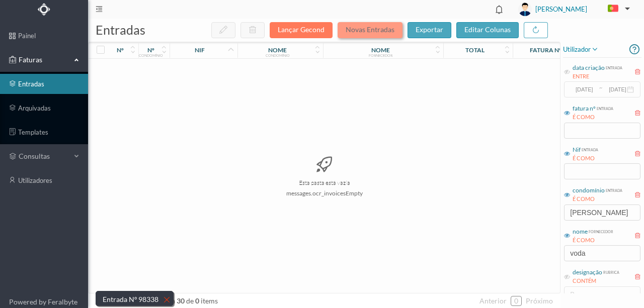
click at [375, 30] on button "Novas Entradas" at bounding box center [369, 30] width 65 height 16
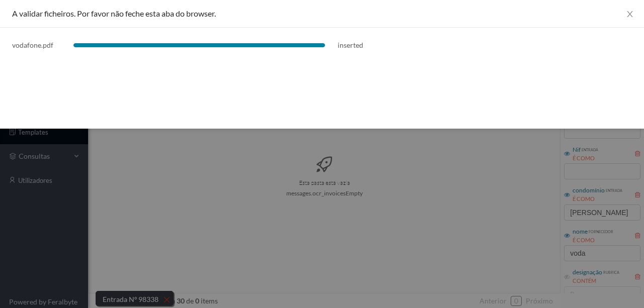
click at [364, 85] on div "A validar ficheiros. Por favor não feche esta aba do browser. vodafone.pdf inse…" at bounding box center [322, 64] width 644 height 129
drag, startPoint x: 630, startPoint y: 17, endPoint x: 621, endPoint y: 18, distance: 9.2
click at [630, 16] on icon "icon: close" at bounding box center [630, 14] width 8 height 8
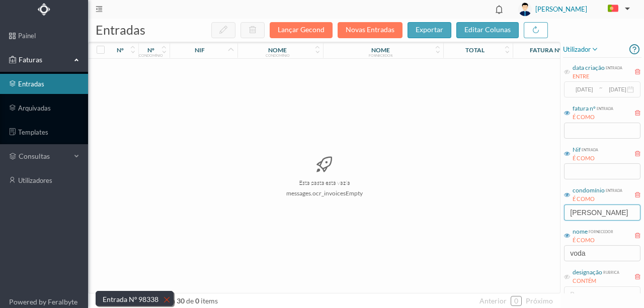
drag, startPoint x: 615, startPoint y: 218, endPoint x: 468, endPoint y: 211, distance: 147.0
click at [468, 211] on div "entradas Lançar Gecond Novas Entradas exportar editar colunas nº nº condomínio …" at bounding box center [366, 164] width 556 height 290
drag, startPoint x: 584, startPoint y: 256, endPoint x: 473, endPoint y: 263, distance: 111.9
click at [473, 263] on div "entradas Lançar Gecond Novas Entradas exportar editar colunas nº nº condomínio …" at bounding box center [366, 164] width 556 height 290
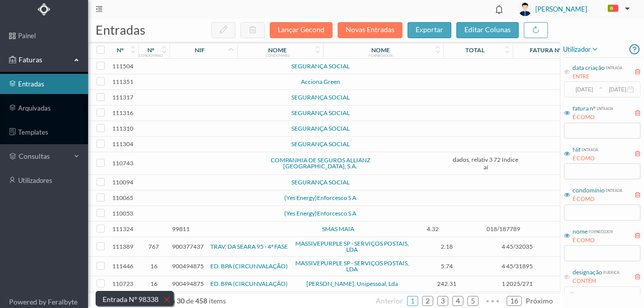
click at [219, 65] on td at bounding box center [218, 67] width 86 height 16
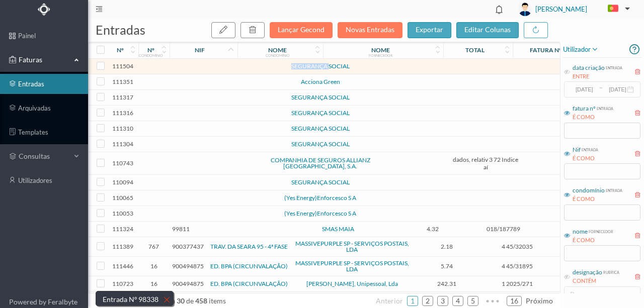
click at [219, 65] on td at bounding box center [218, 67] width 86 height 16
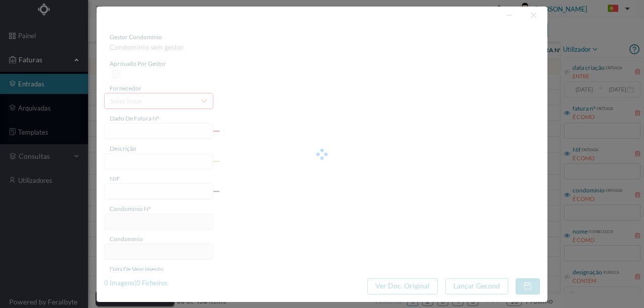
type input "0"
type input "Invalid date"
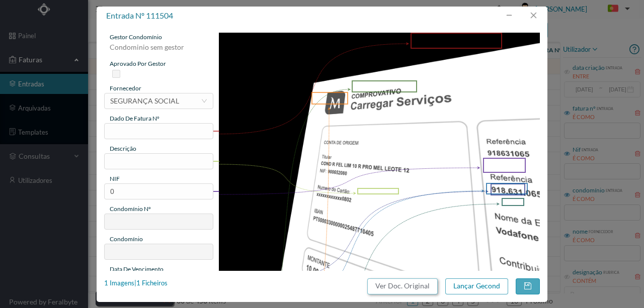
click at [403, 284] on button "Ver Doc. Original" at bounding box center [402, 287] width 70 height 16
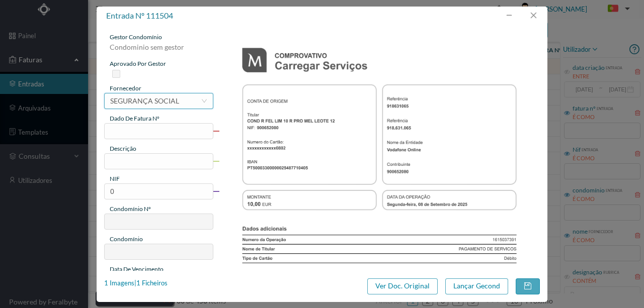
click at [156, 101] on div "SEGURANÇA SOCIAL" at bounding box center [144, 101] width 69 height 15
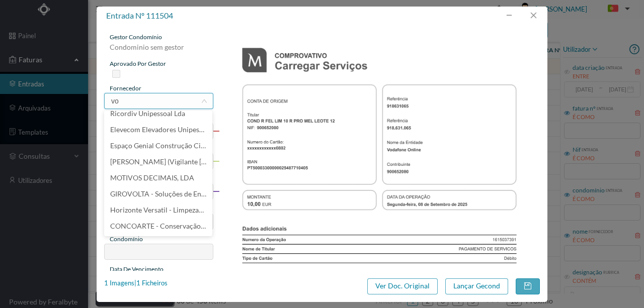
scroll to position [2, 0]
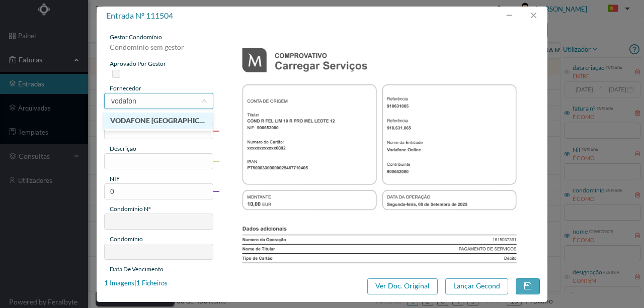
type input "vodafone"
click at [152, 143] on body "painel Faturas entradas arquivadas templates consultas utilizadores Powered by …" at bounding box center [322, 154] width 644 height 308
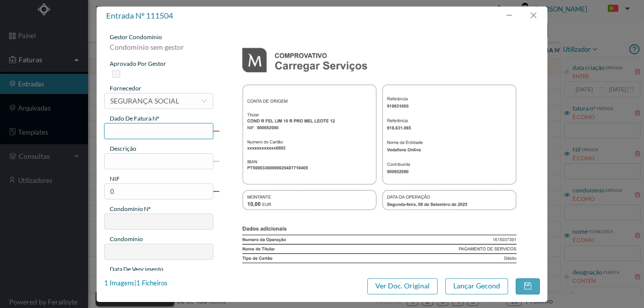
click at [113, 127] on input "text" at bounding box center [158, 131] width 109 height 16
click at [118, 162] on input "text" at bounding box center [158, 161] width 109 height 16
click at [120, 131] on input "text" at bounding box center [158, 131] width 109 height 16
type input "760.08/09/2025"
click at [137, 169] on input "text" at bounding box center [158, 161] width 109 height 16
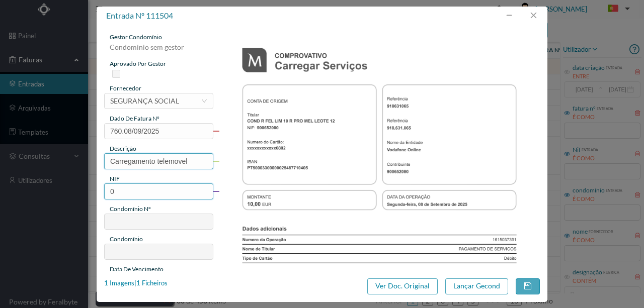
type input "Carregamento telemovel"
drag, startPoint x: 125, startPoint y: 190, endPoint x: 87, endPoint y: 193, distance: 38.4
click at [87, 193] on div "entrada nº 111504 gestor condomínio Condominio sem gestor aprovado por gestor f…" at bounding box center [322, 154] width 644 height 308
type input "900652080"
type input "760"
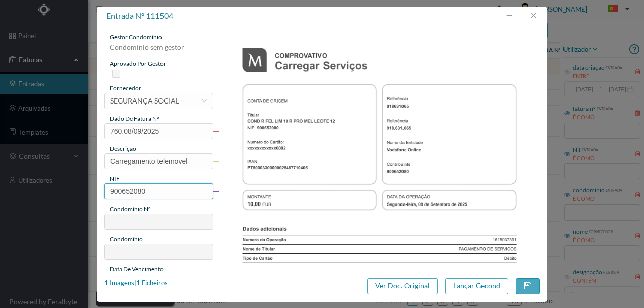
type input "ED. [PERSON_NAME] 10 E MELO LEOTE 12"
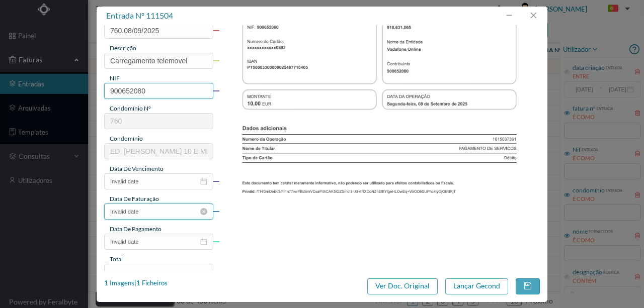
scroll to position [134, 0]
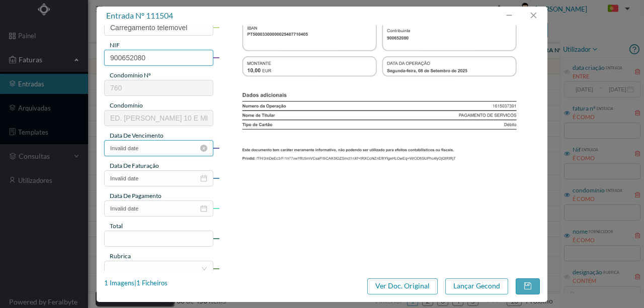
type input "900652080"
click at [149, 148] on input "Invalid date" at bounding box center [158, 148] width 109 height 16
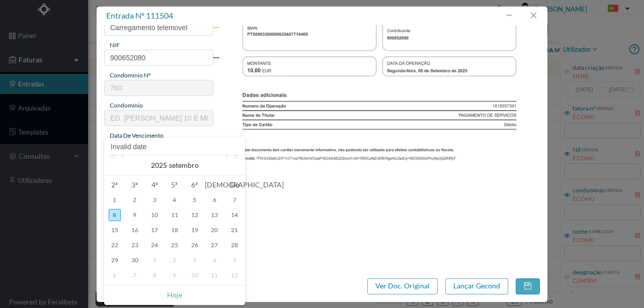
click at [118, 215] on div "8" at bounding box center [115, 215] width 12 height 12
type input "[DATE]"
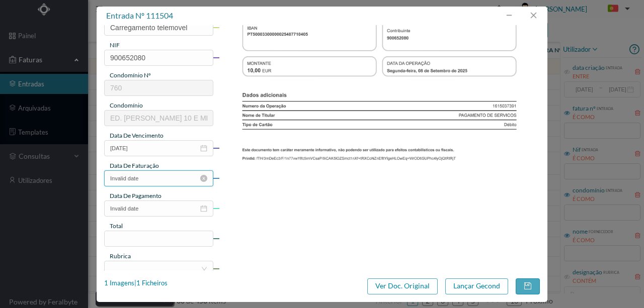
click at [148, 178] on input "Invalid date" at bounding box center [158, 179] width 109 height 16
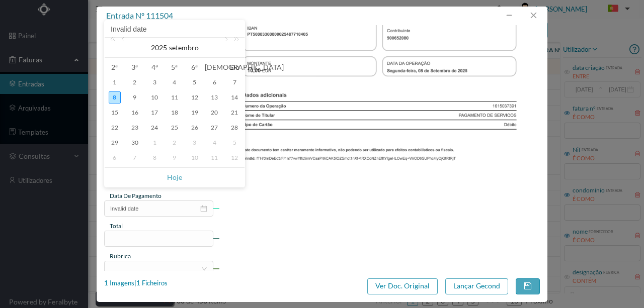
click at [114, 99] on div "8" at bounding box center [115, 98] width 12 height 12
type input "[DATE]"
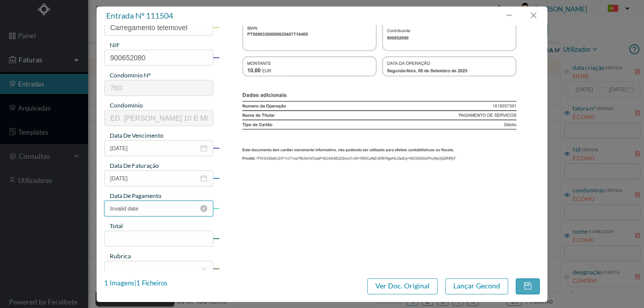
click at [155, 209] on input "Invalid date" at bounding box center [158, 209] width 109 height 16
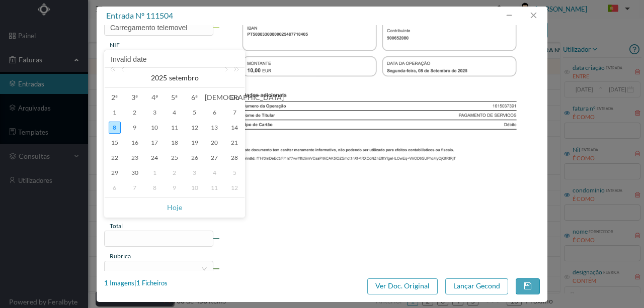
click at [114, 130] on div "8" at bounding box center [115, 128] width 12 height 12
type input "[DATE]"
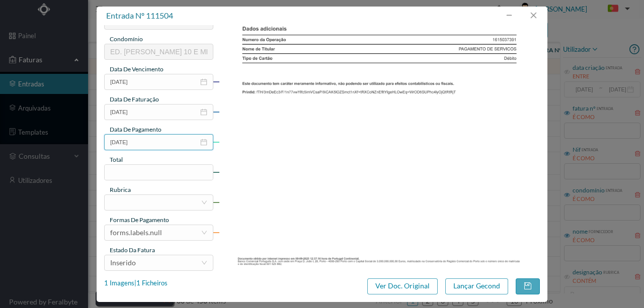
scroll to position [201, 0]
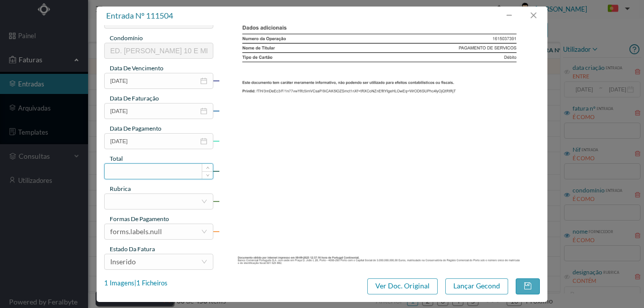
click at [146, 174] on input at bounding box center [159, 171] width 108 height 15
type input "10.00"
click at [135, 203] on div at bounding box center [155, 201] width 91 height 15
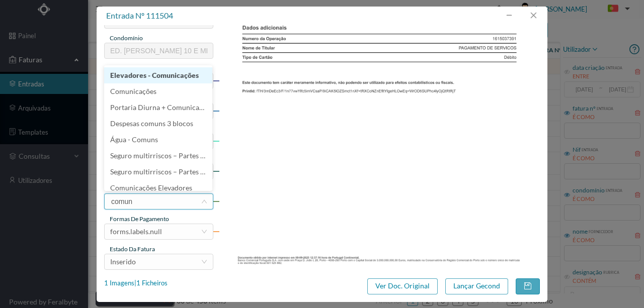
type input "comuni"
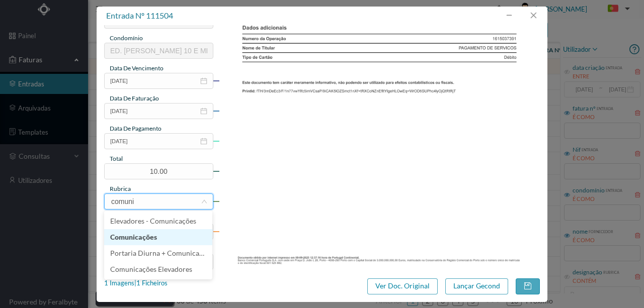
click at [143, 236] on li "Comunicações" at bounding box center [158, 237] width 108 height 16
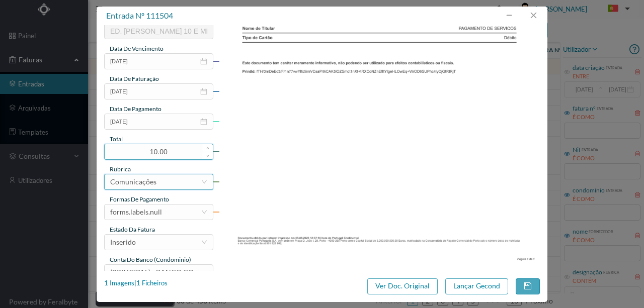
scroll to position [238, 0]
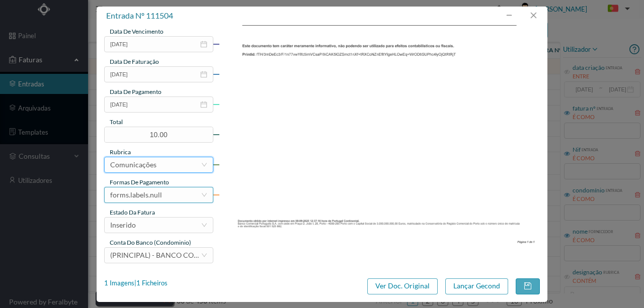
click at [155, 195] on div "forms.labels.null" at bounding box center [136, 195] width 52 height 15
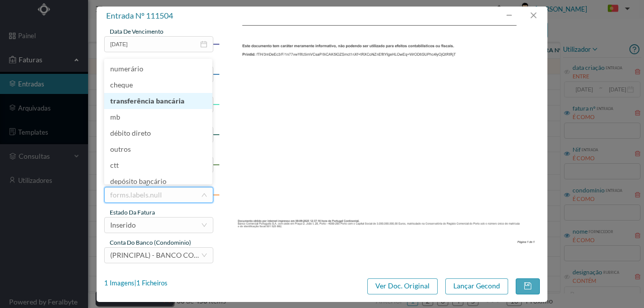
click at [142, 101] on li "transferência bancária" at bounding box center [158, 101] width 108 height 16
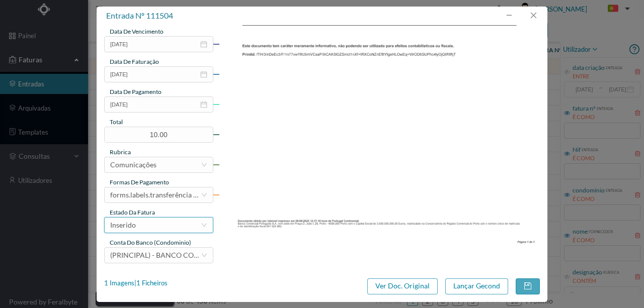
click at [140, 224] on div "Inserido" at bounding box center [155, 225] width 91 height 15
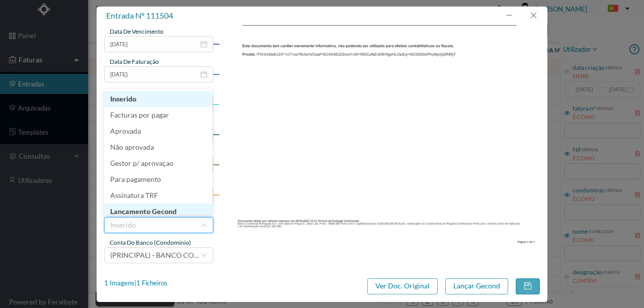
scroll to position [5, 0]
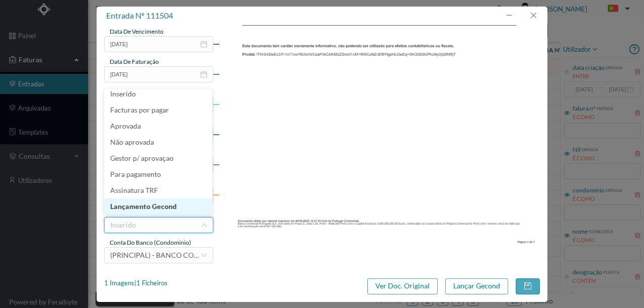
click at [149, 206] on li "Lançamento Gecond" at bounding box center [158, 207] width 108 height 16
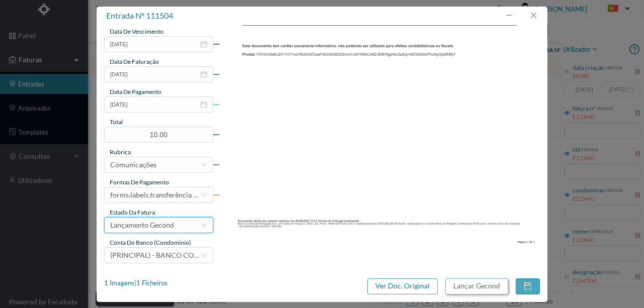
click at [465, 287] on button "Lançar Gecond" at bounding box center [476, 287] width 63 height 16
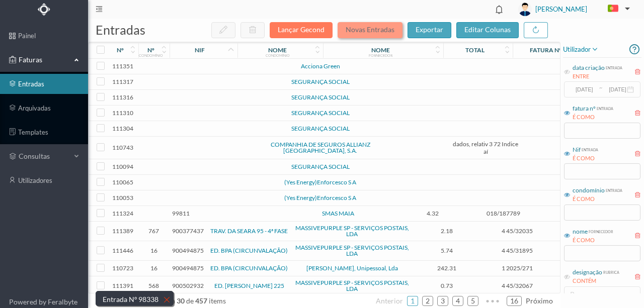
click at [370, 31] on button "Novas Entradas" at bounding box center [369, 30] width 65 height 16
